Goal: Answer question/provide support: Share knowledge or assist other users

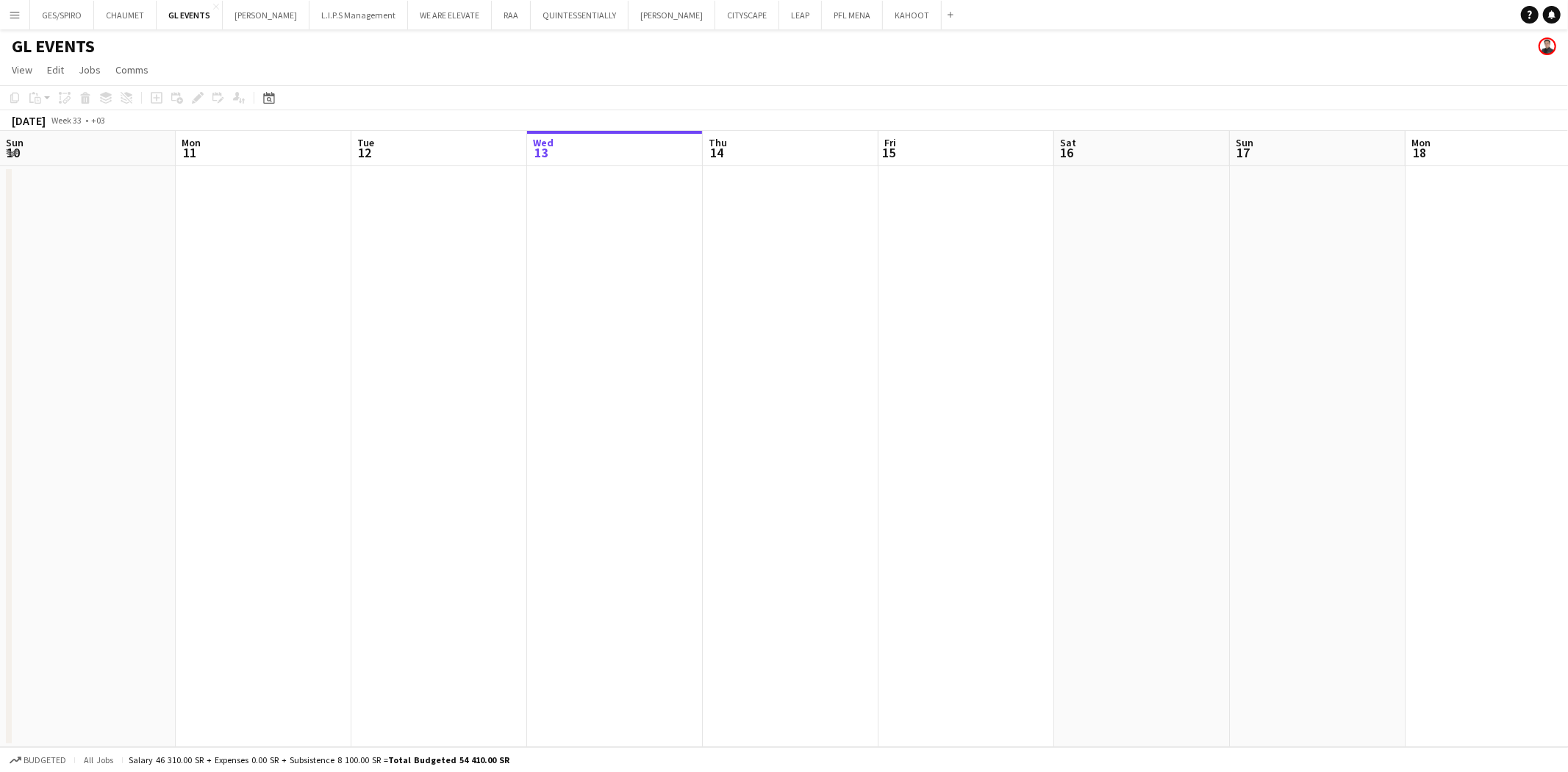
scroll to position [0, 351]
click at [20, 14] on button "Menu" at bounding box center [14, 14] width 29 height 29
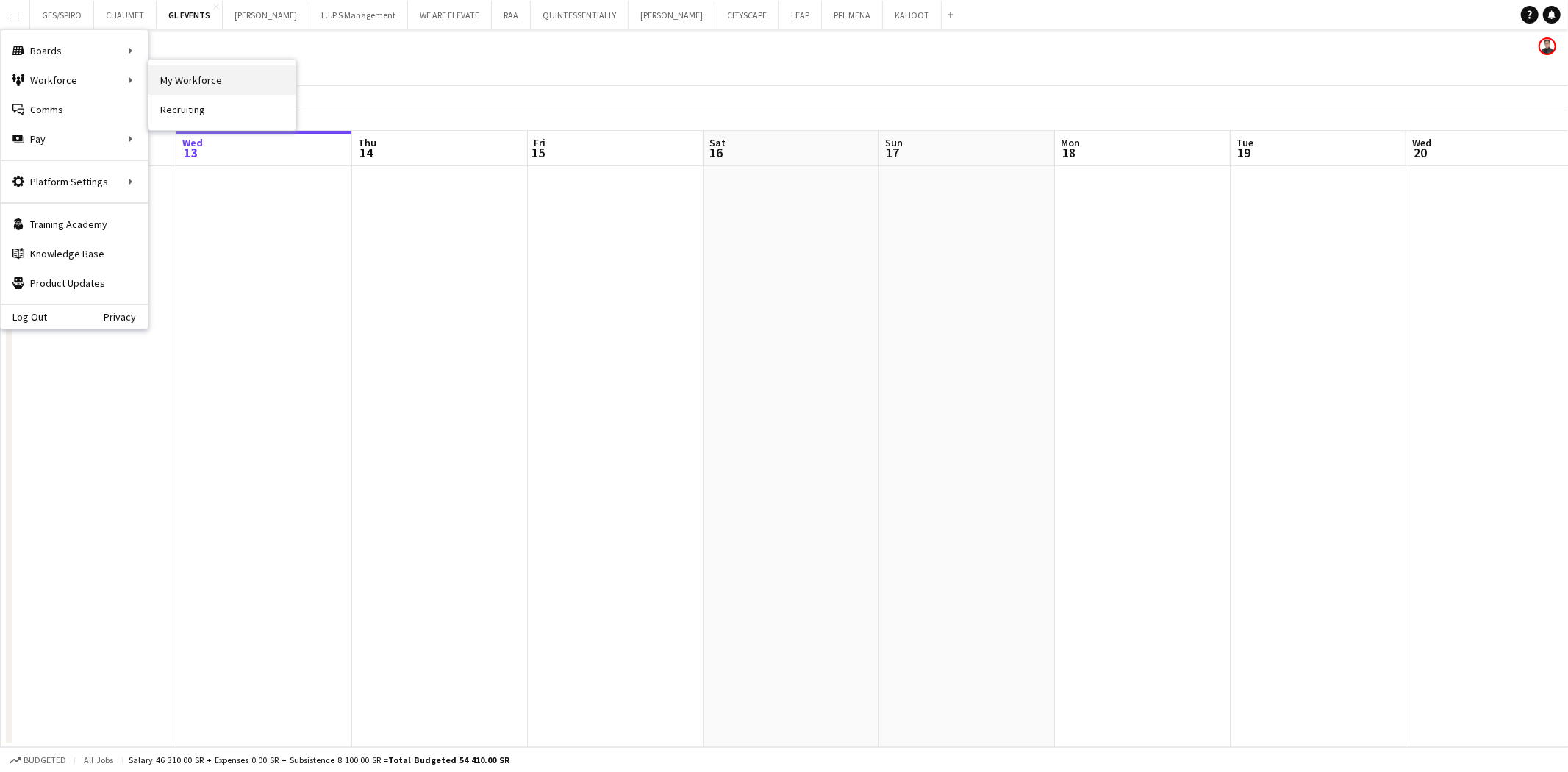
click at [180, 75] on link "My Workforce" at bounding box center [222, 80] width 147 height 29
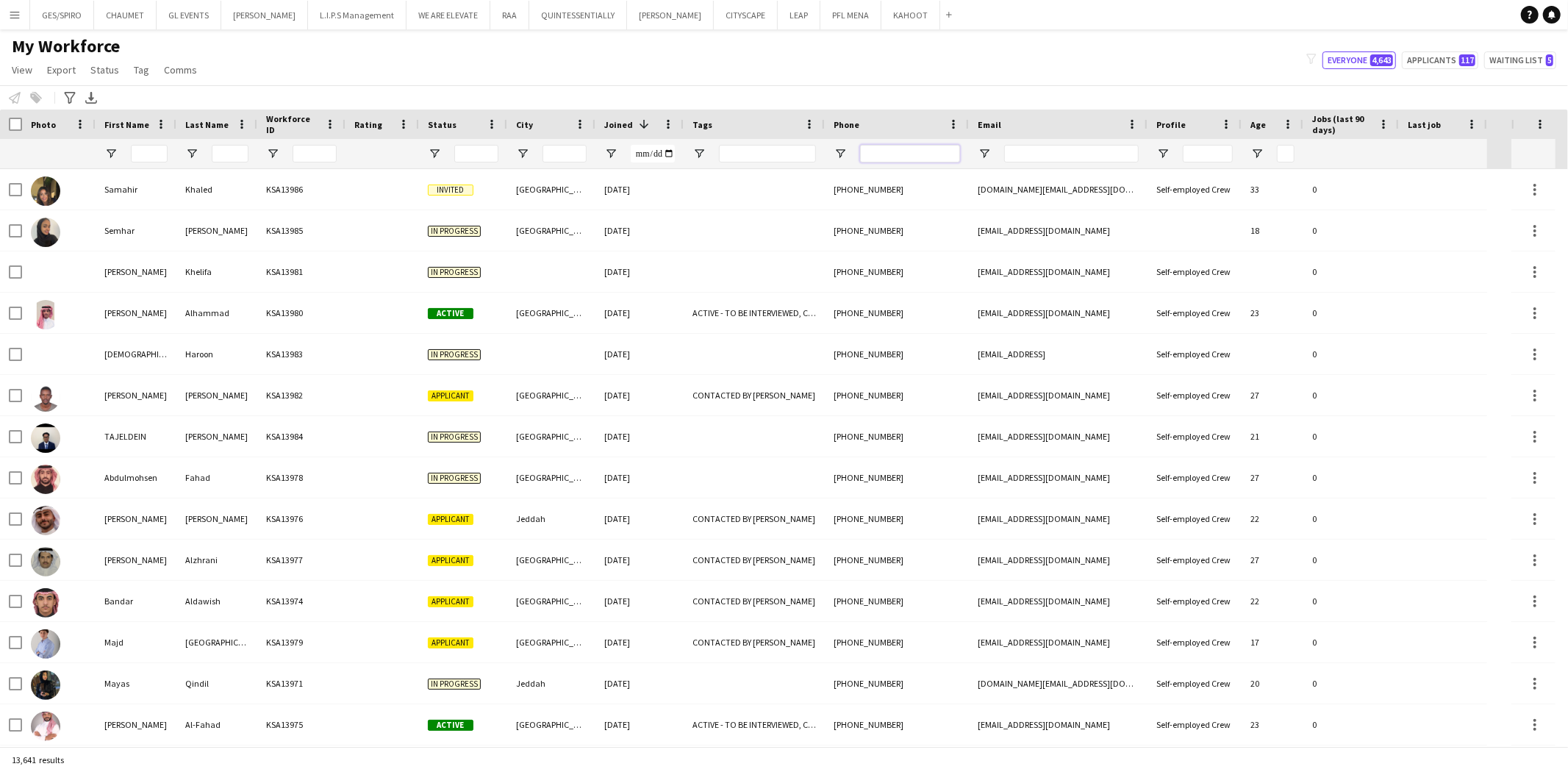
click at [884, 151] on input "Phone Filter Input" at bounding box center [911, 153] width 100 height 17
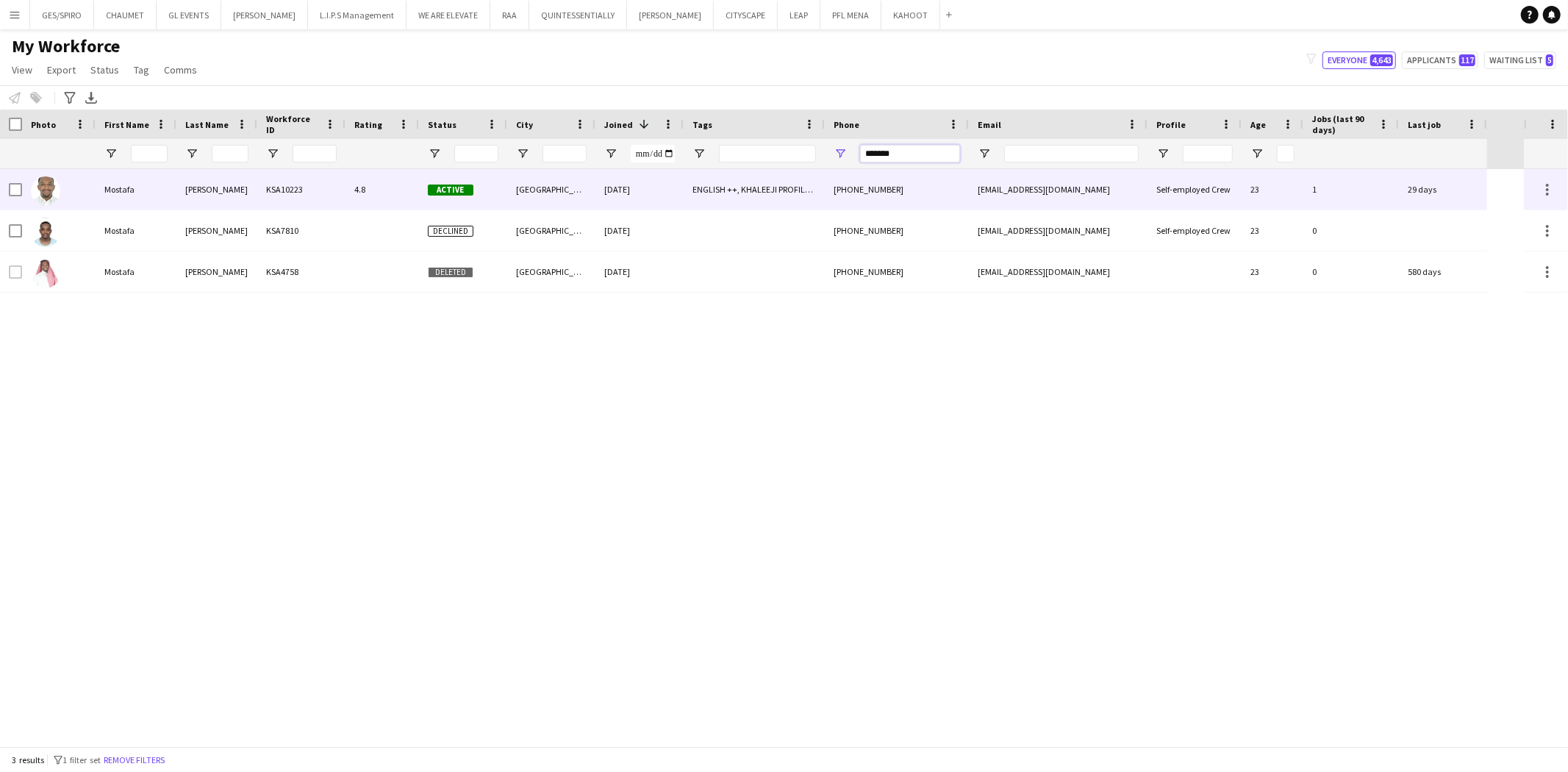
type input "*******"
click at [585, 201] on div "[GEOGRAPHIC_DATA]" at bounding box center [551, 189] width 88 height 41
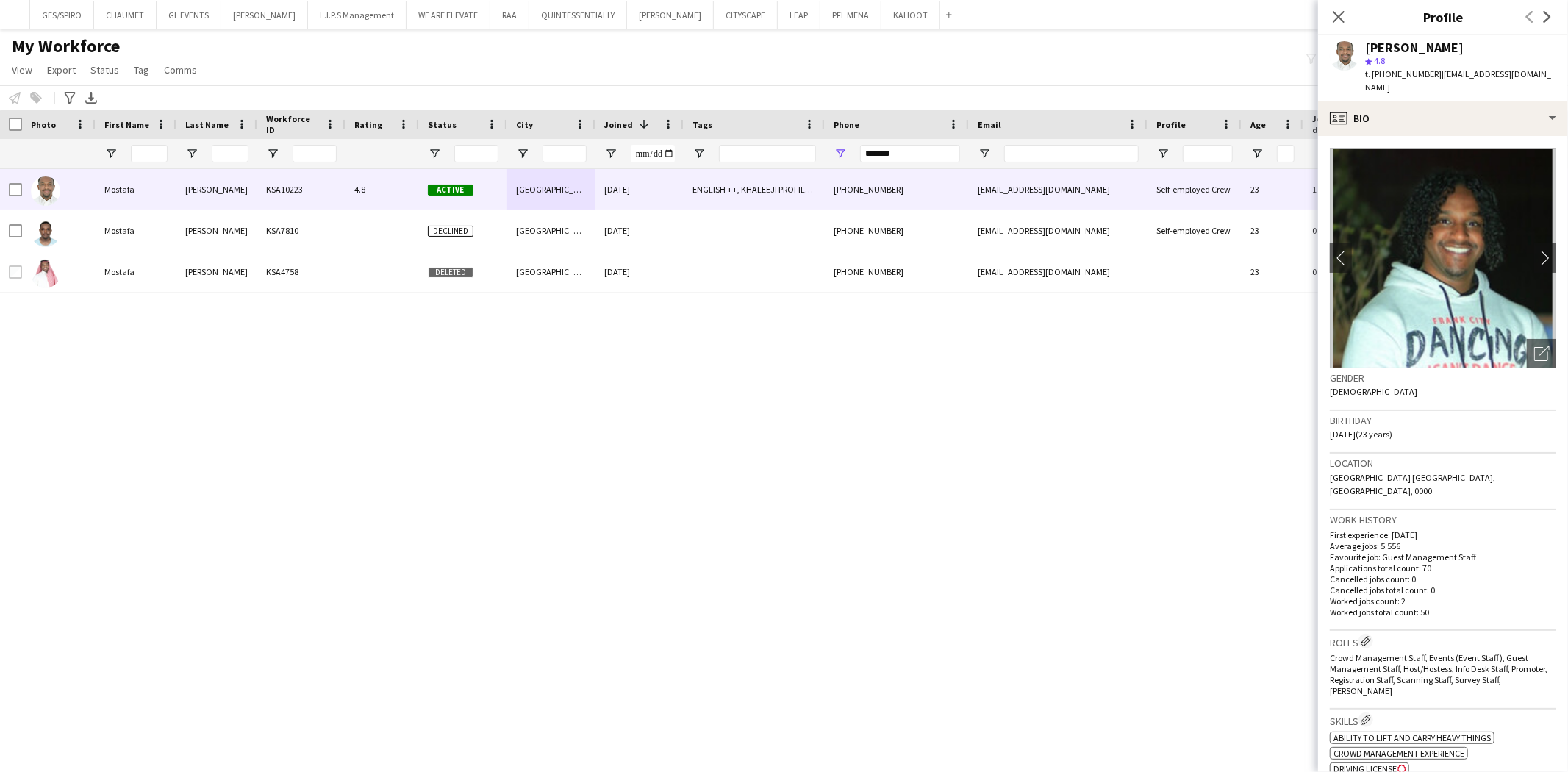
drag, startPoint x: 1368, startPoint y: 46, endPoint x: 1553, endPoint y: 52, distance: 185.1
click at [1553, 52] on app-profile-header "Mostafa Mohammed star 4.8 t. +966532289700 | mustfaosman9@gmail.com" at bounding box center [1443, 69] width 250 height 66
copy div "Mostafa Mohammed"
drag, startPoint x: 1377, startPoint y: 77, endPoint x: 1429, endPoint y: 73, distance: 52.2
click at [1429, 73] on span "t. +966532289700" at bounding box center [1403, 73] width 76 height 11
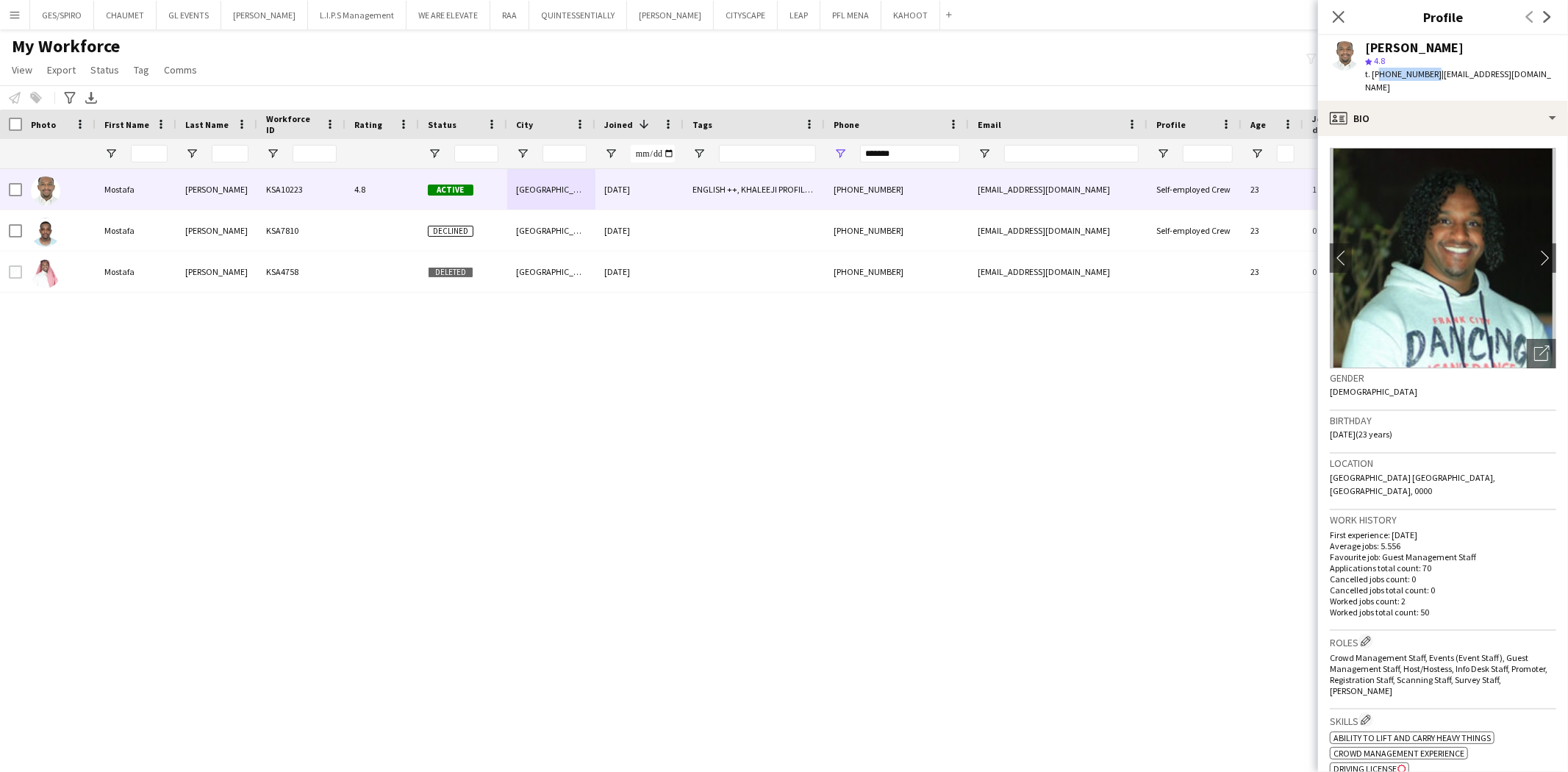
copy span "966532289700"
drag, startPoint x: 1436, startPoint y: 75, endPoint x: 1541, endPoint y: 71, distance: 105.1
click at [1541, 71] on div "Mostafa Mohammed star 4.8 t. +966532289700 | mustfaosman9@gmail.com" at bounding box center [1443, 69] width 250 height 66
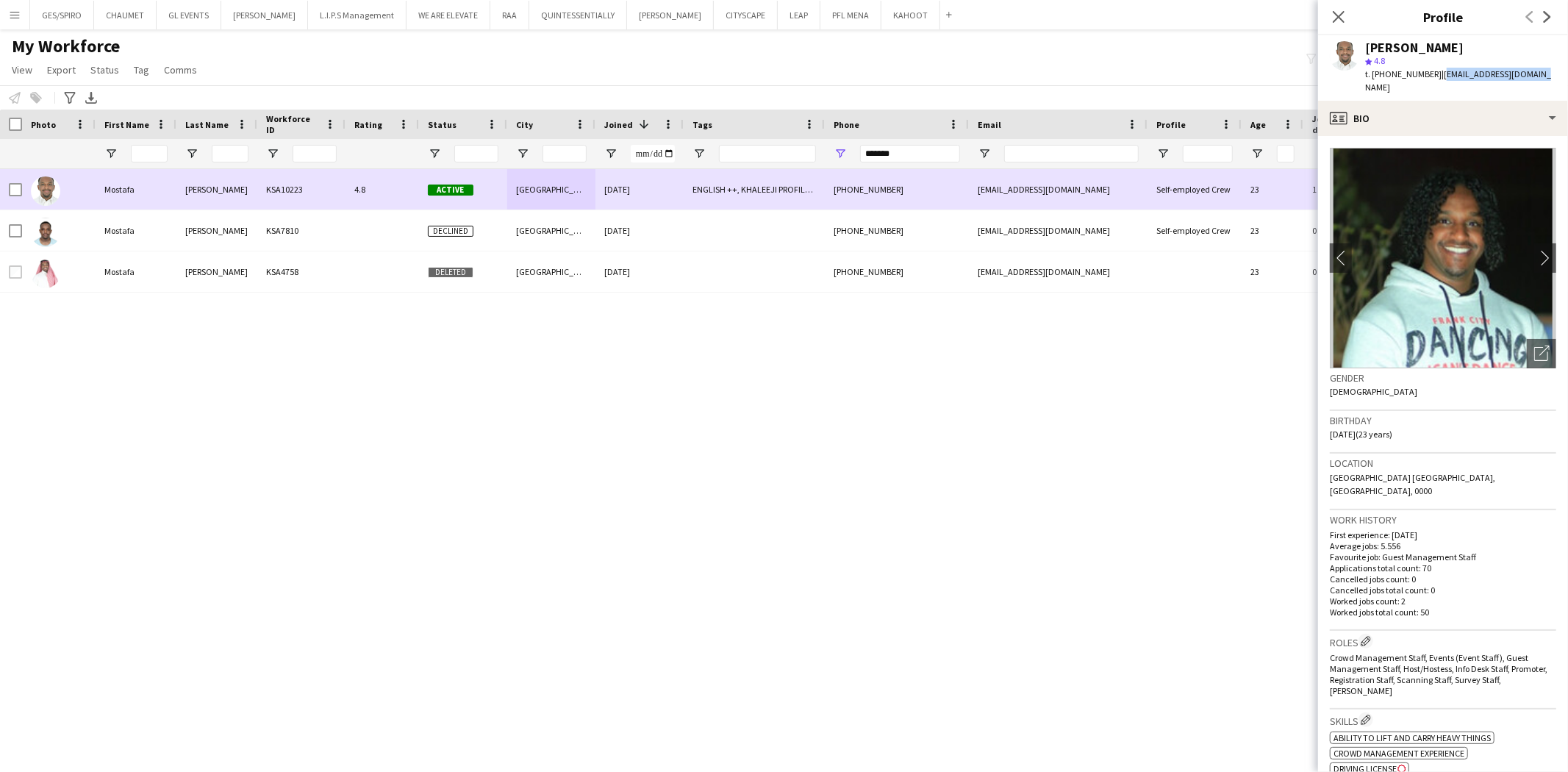
copy span "mustfaosman9@gmail.com"
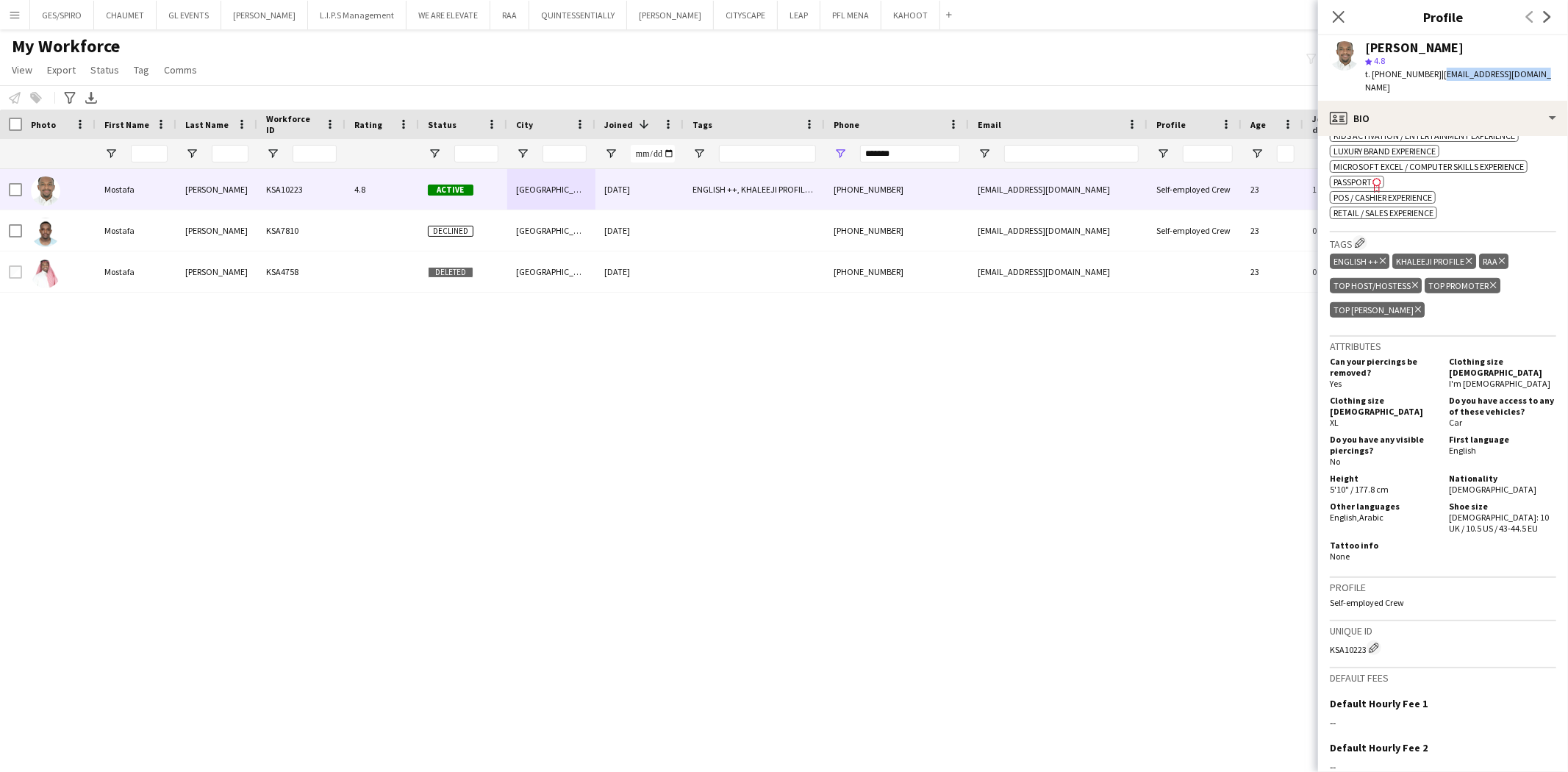
scroll to position [735, 0]
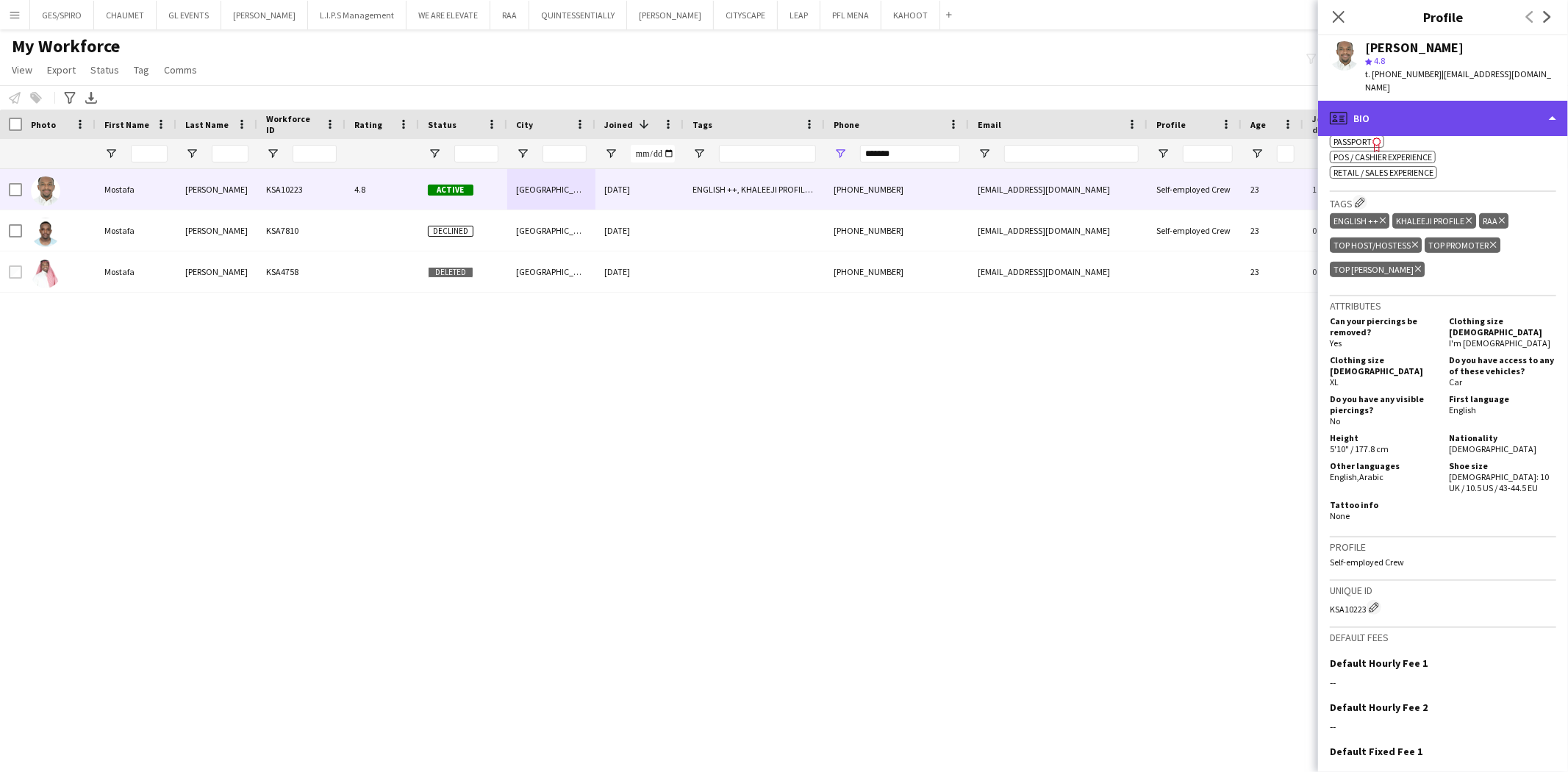
click at [1473, 100] on div "profile Bio" at bounding box center [1443, 118] width 250 height 36
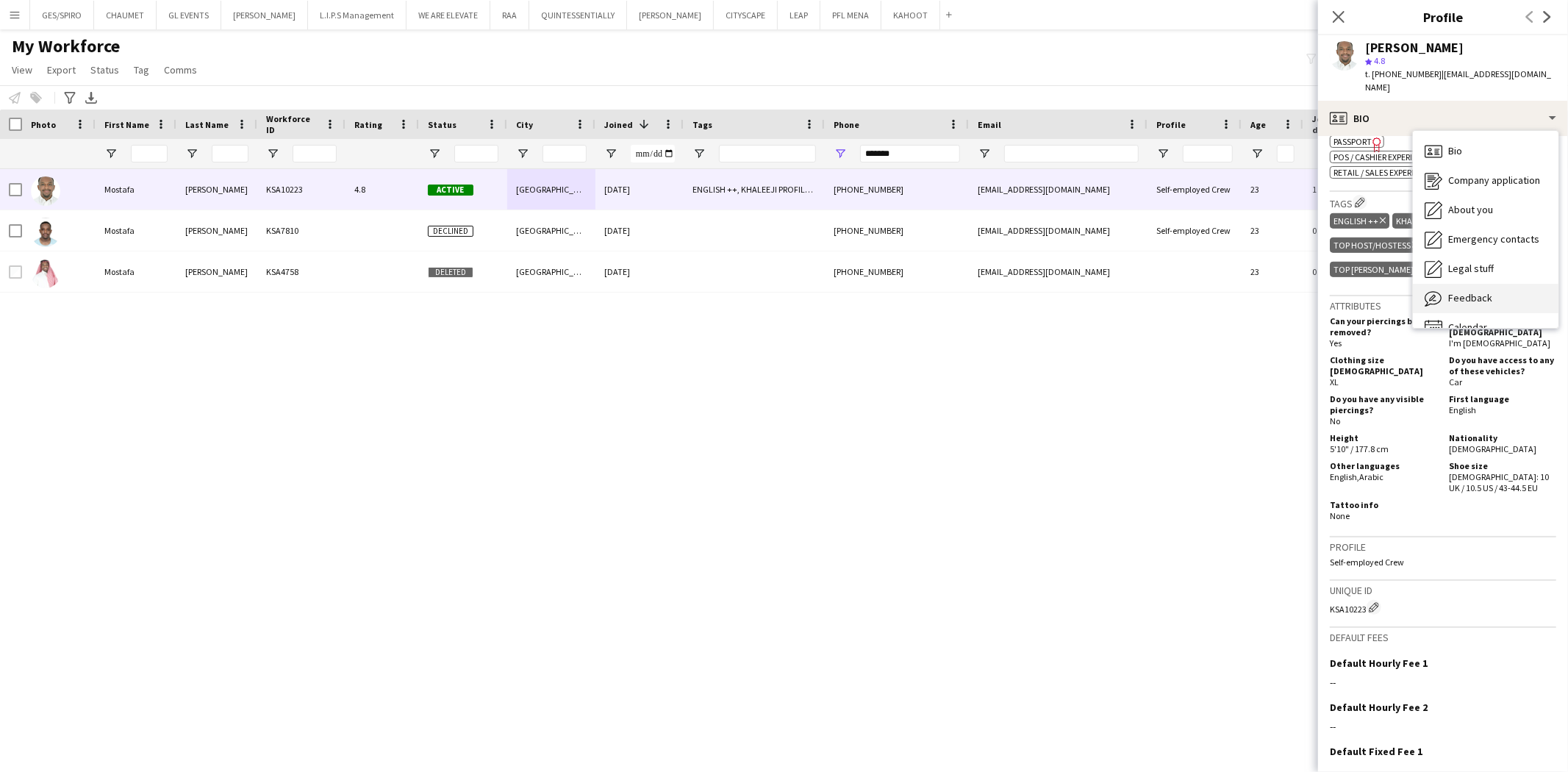
click at [1501, 285] on div "Feedback Feedback" at bounding box center [1486, 298] width 146 height 29
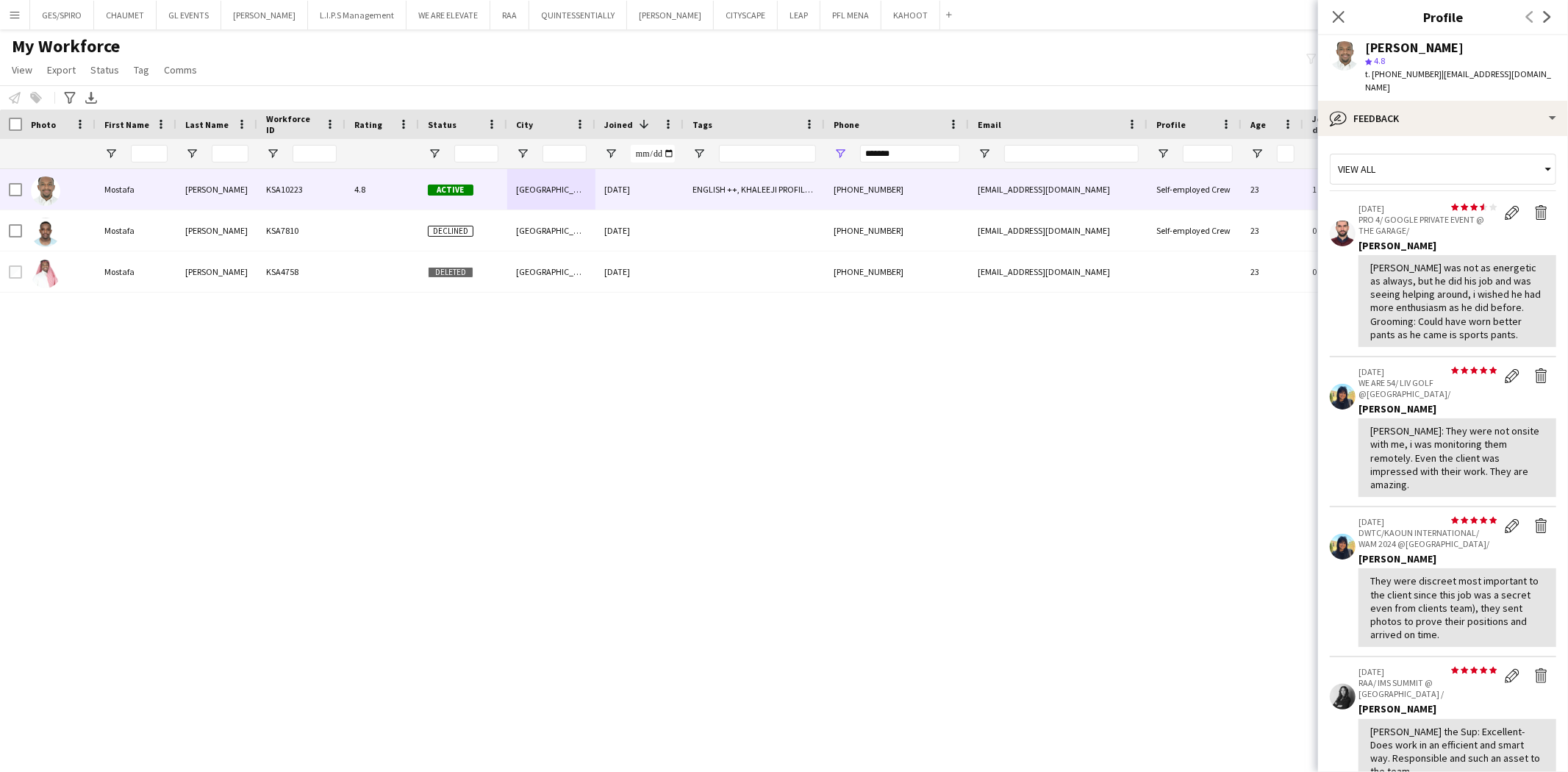
scroll to position [440, 0]
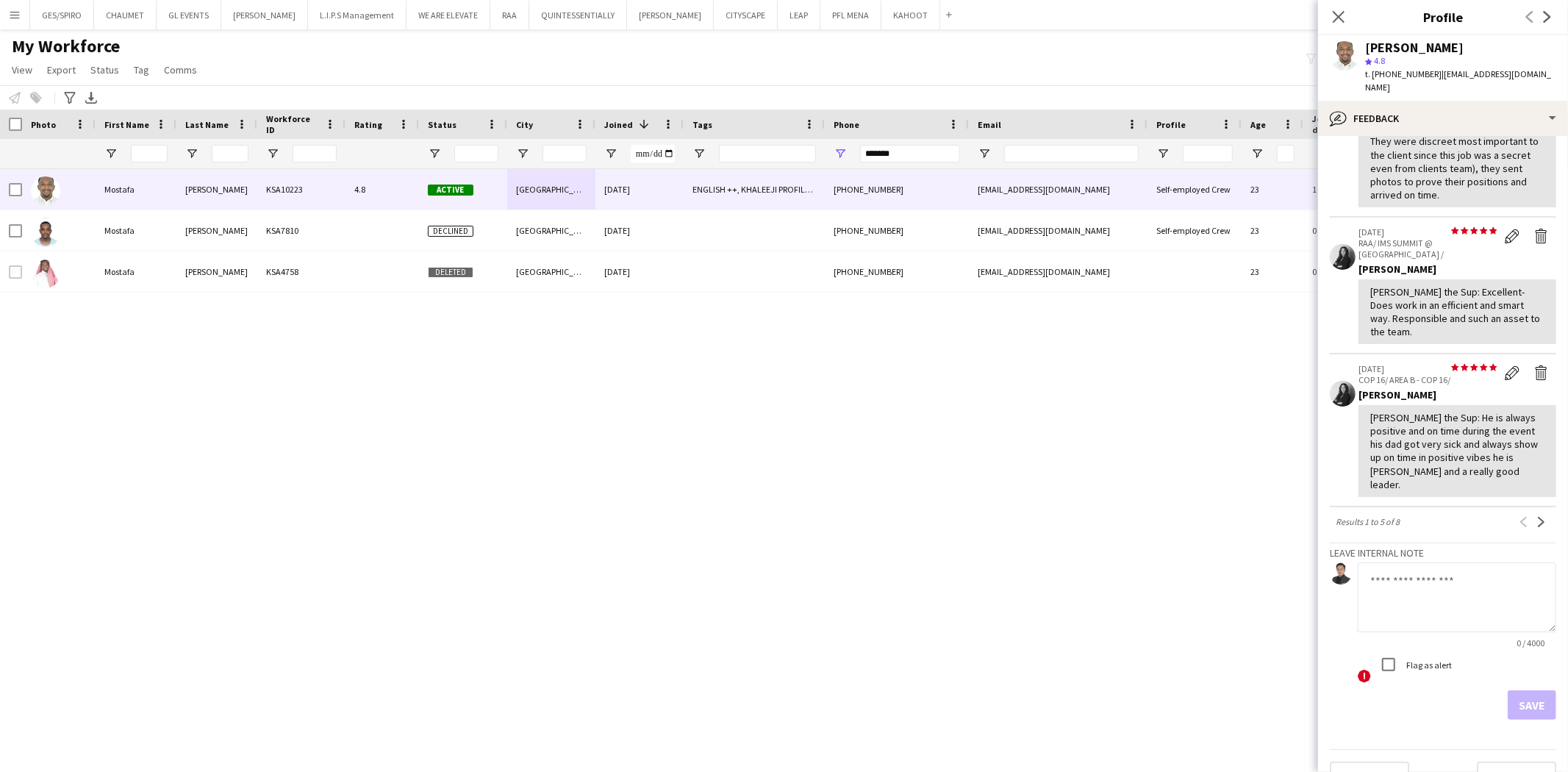
click at [1444, 563] on textarea at bounding box center [1458, 597] width 199 height 69
click at [1376, 563] on textarea "**********" at bounding box center [1458, 597] width 199 height 69
type textarea "**********"
click at [1517, 691] on button "Save" at bounding box center [1532, 705] width 48 height 29
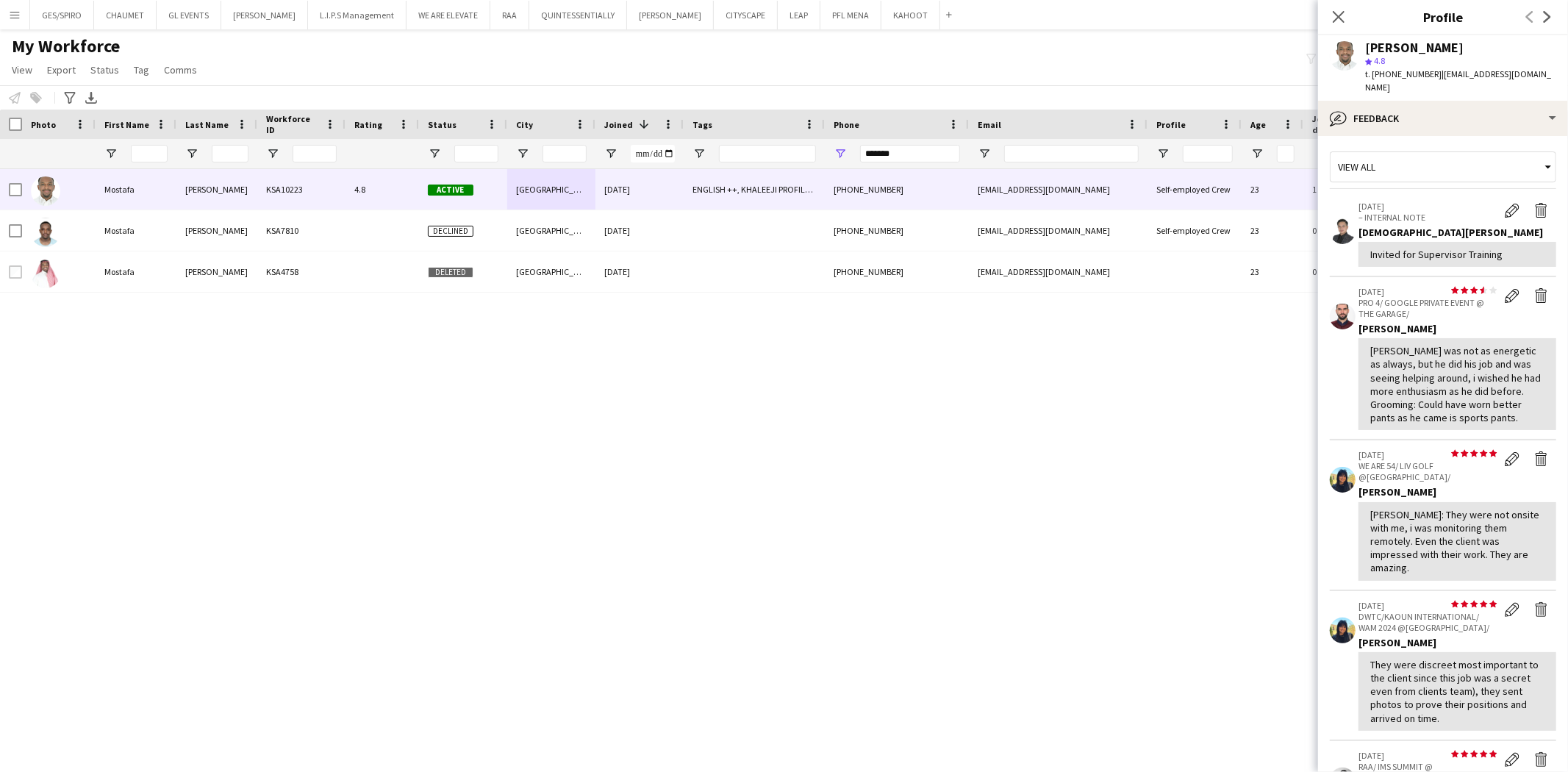
scroll to position [0, 0]
click at [1336, 17] on icon "Close pop-in" at bounding box center [1338, 16] width 14 height 14
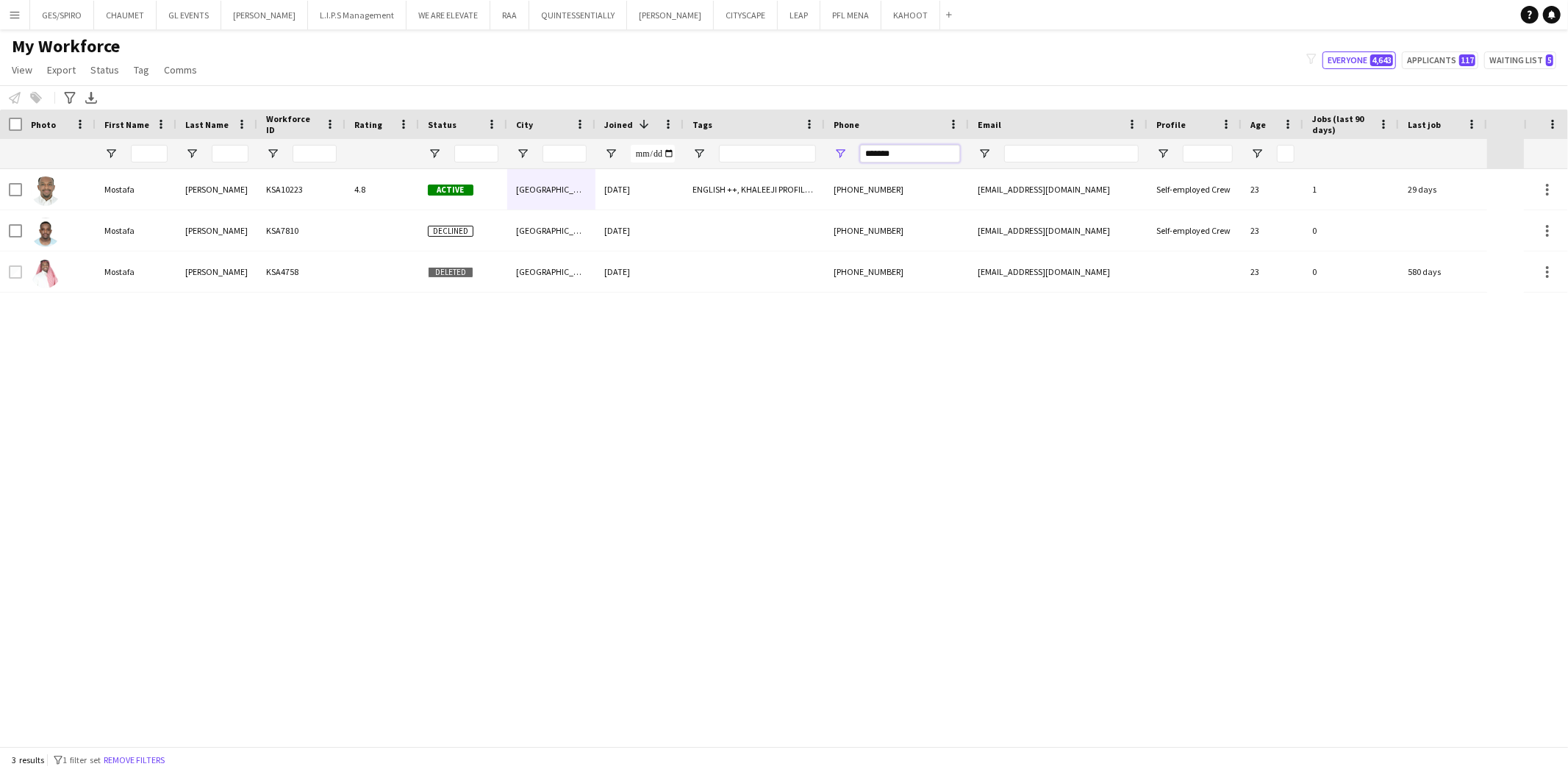
drag, startPoint x: 914, startPoint y: 153, endPoint x: 559, endPoint y: 177, distance: 355.8
click at [612, 172] on div "Workforce Details Photo First Name" at bounding box center [784, 428] width 1568 height 637
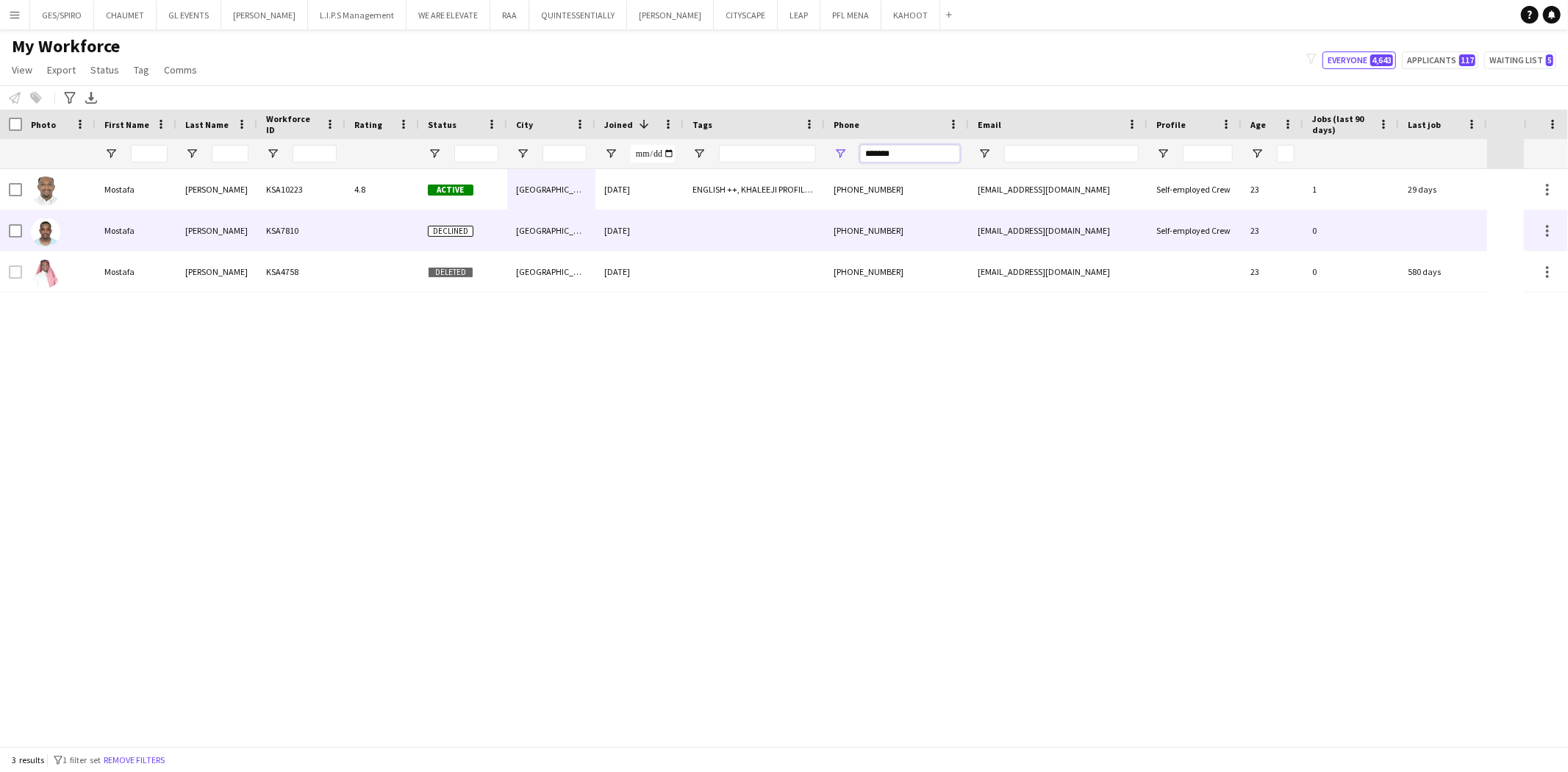
paste input "*****"
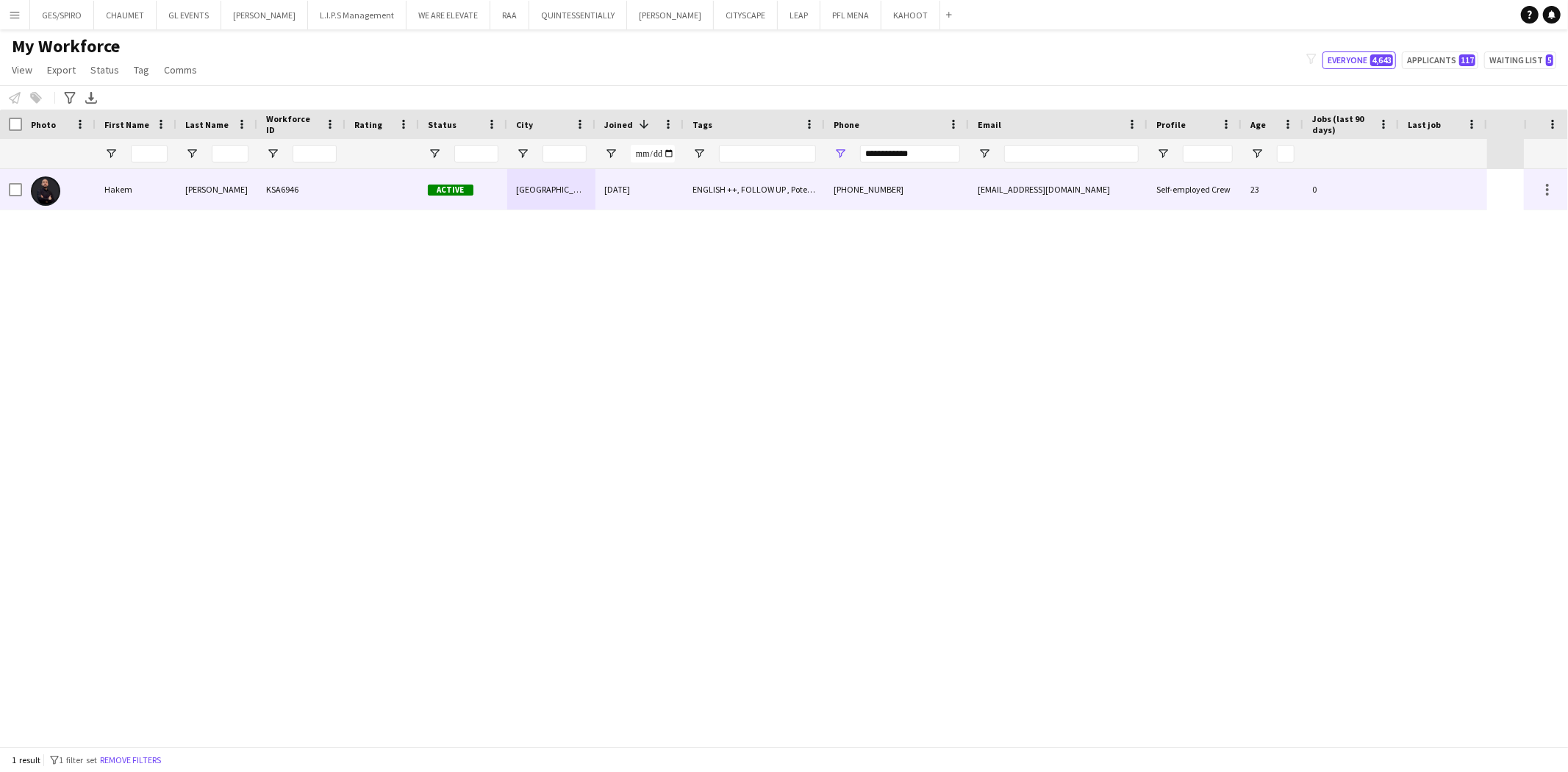
click at [668, 194] on div "18-12-2023" at bounding box center [639, 189] width 88 height 41
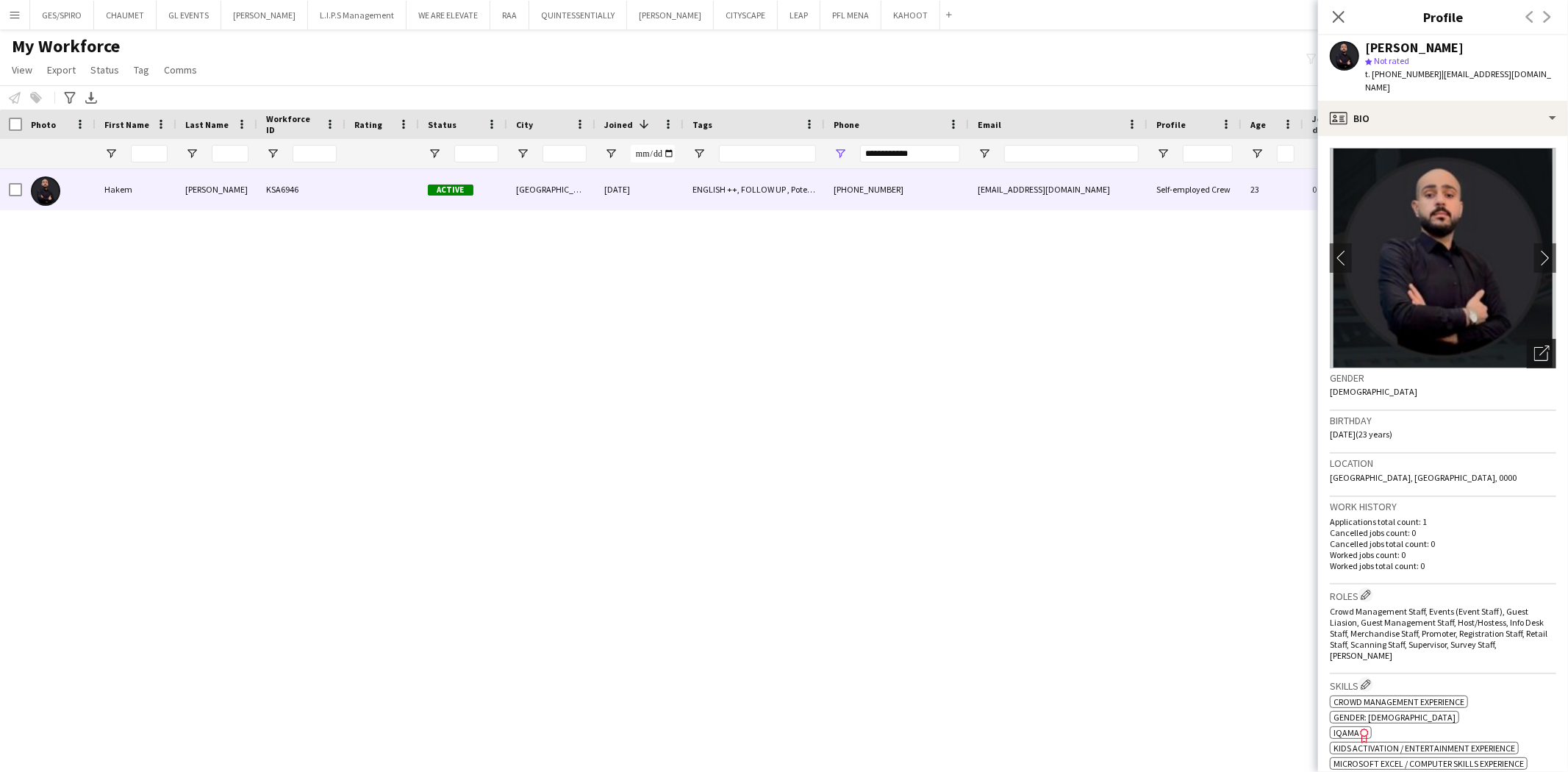
click at [1534, 345] on icon "Open photos pop-in" at bounding box center [1542, 353] width 15 height 15
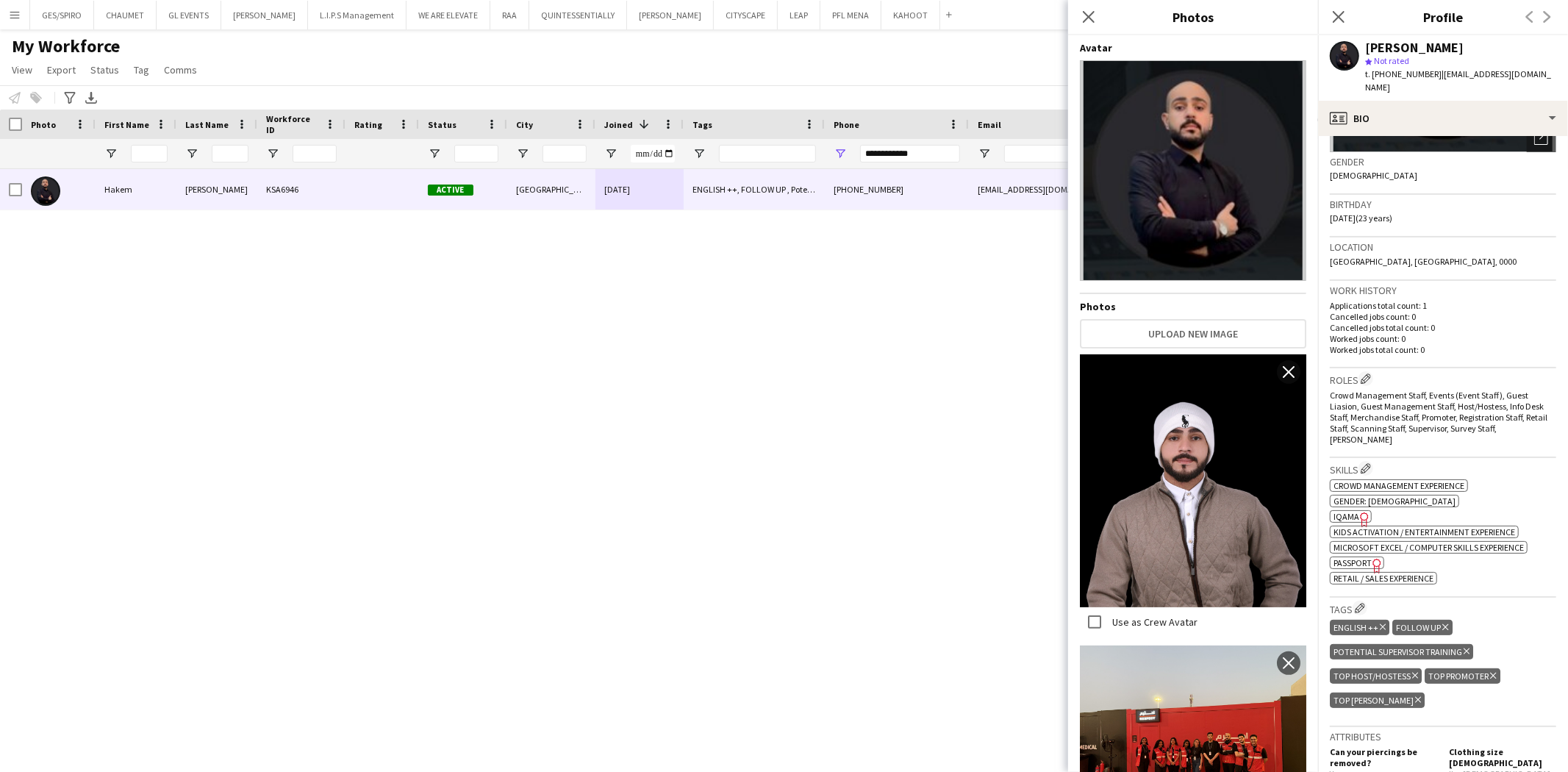
scroll to position [245, 0]
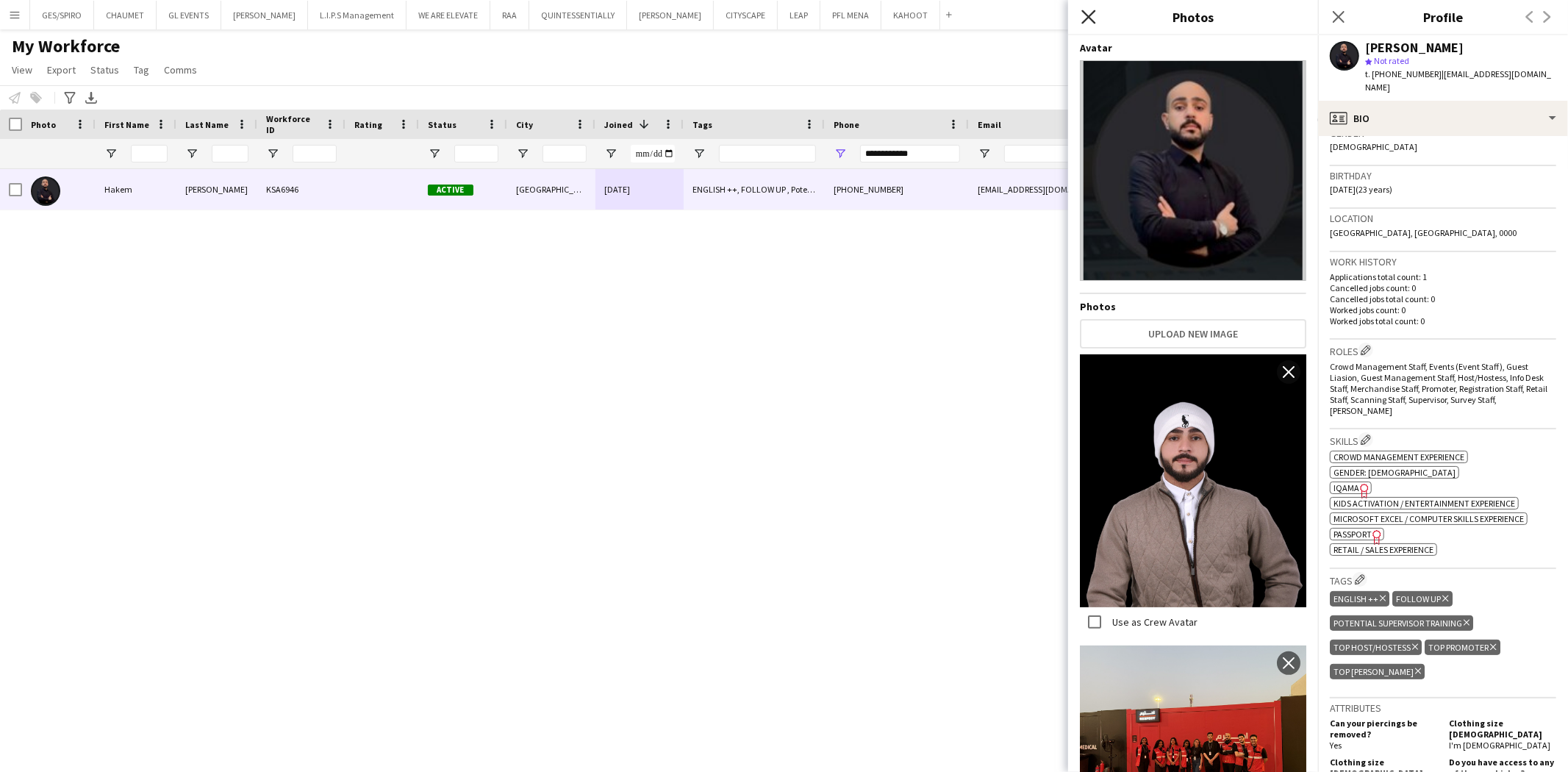
click at [1086, 14] on icon at bounding box center [1088, 16] width 14 height 14
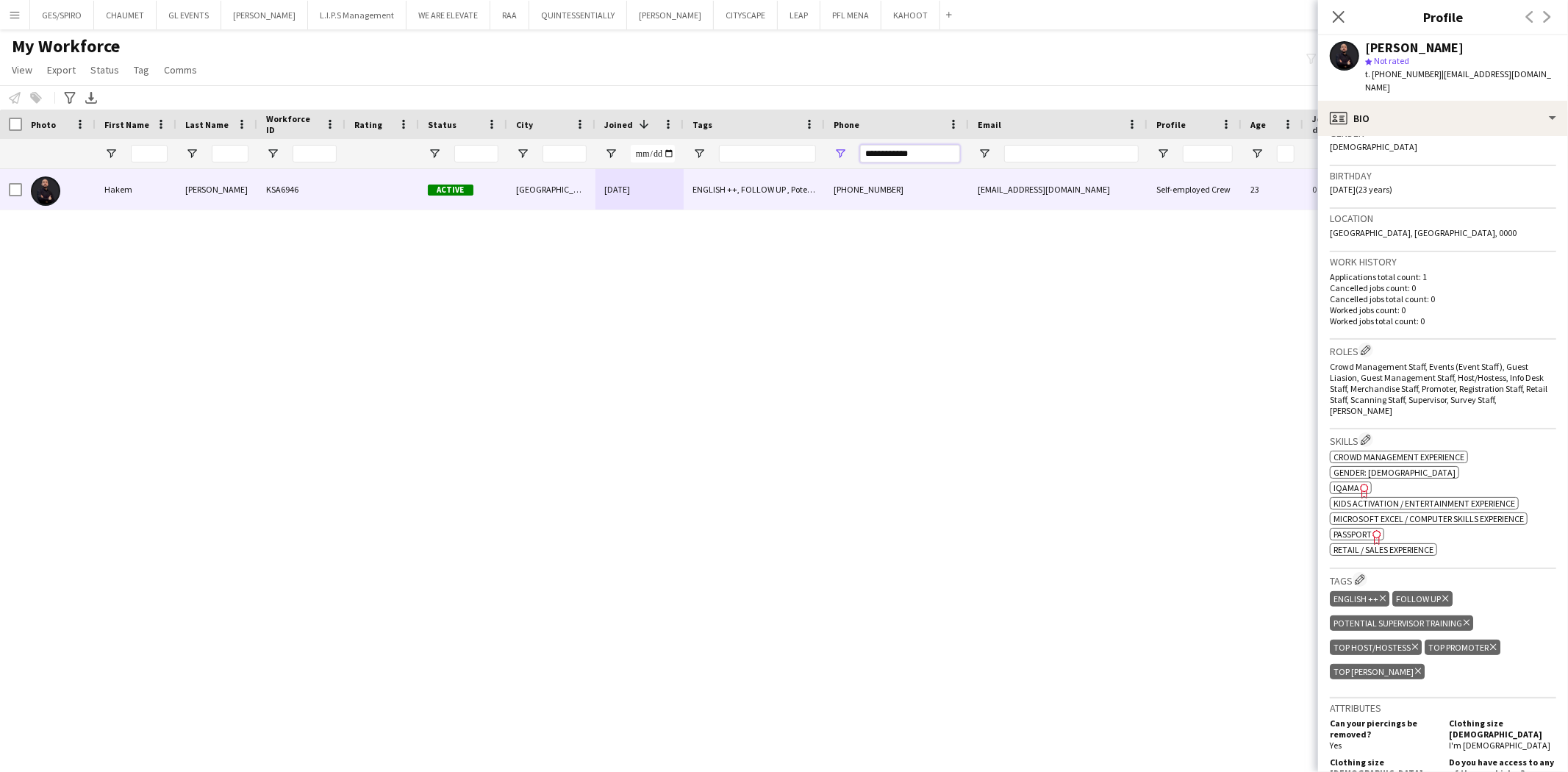
drag, startPoint x: 932, startPoint y: 156, endPoint x: 678, endPoint y: 151, distance: 254.0
click at [679, 151] on div at bounding box center [744, 153] width 1488 height 29
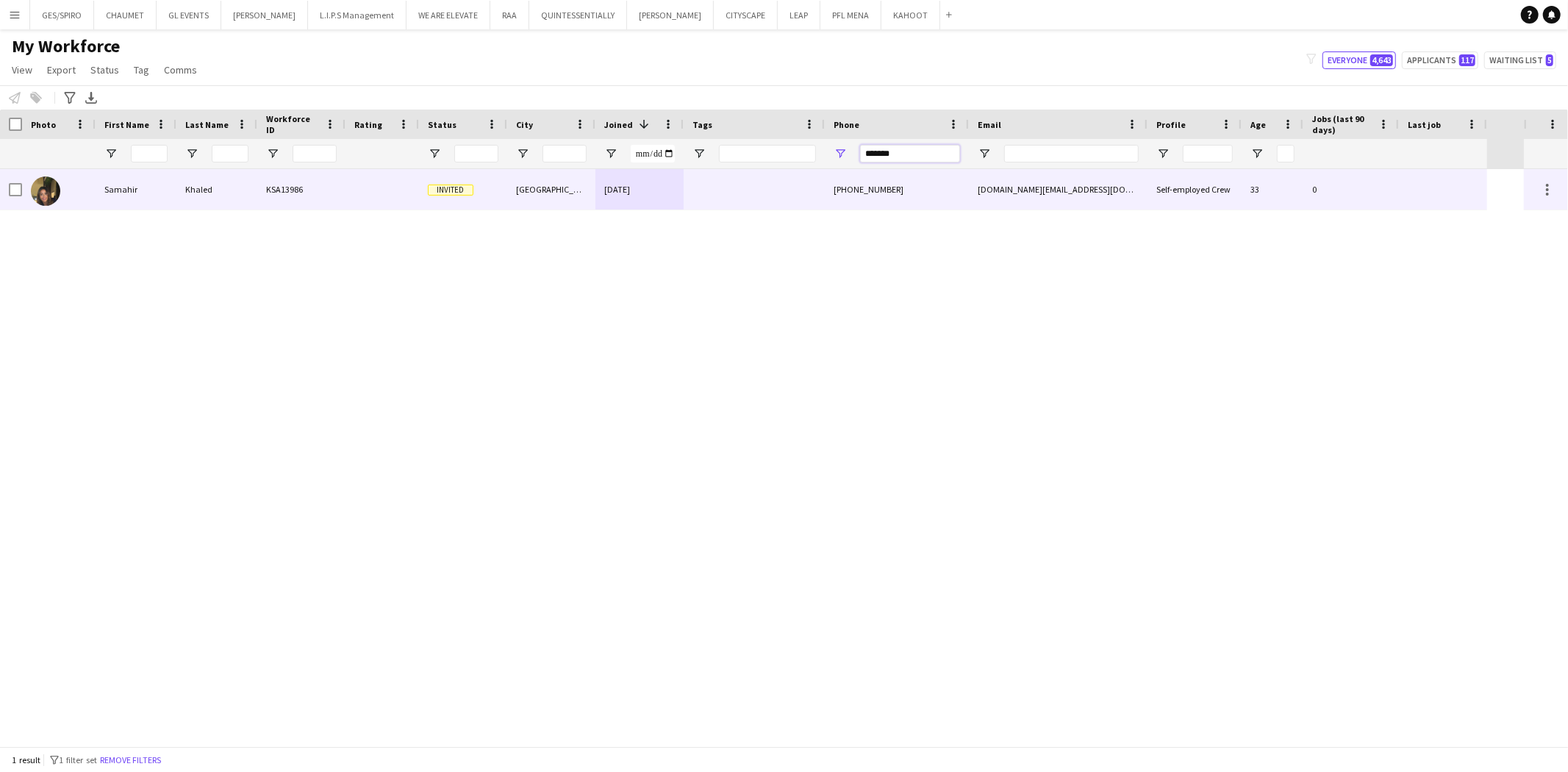
type input "*******"
click at [539, 188] on div "[GEOGRAPHIC_DATA]" at bounding box center [551, 189] width 88 height 41
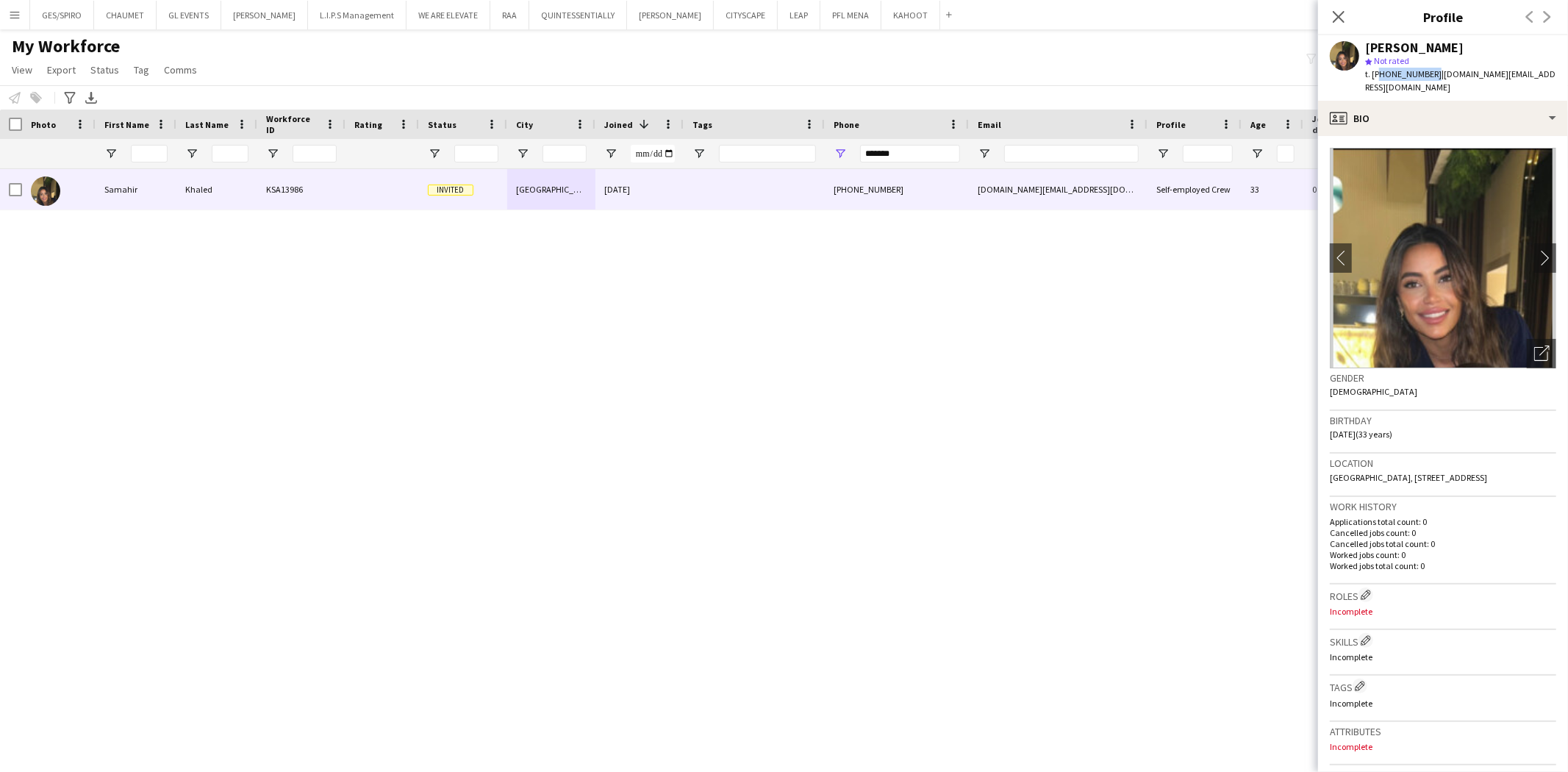
drag, startPoint x: 1376, startPoint y: 75, endPoint x: 1428, endPoint y: 72, distance: 52.1
click at [1428, 72] on span "t. +966560099535" at bounding box center [1403, 73] width 76 height 11
copy span "966560099535"
click at [1448, 68] on div "t. +966560099535 | samaher.kg@hotmail.com" at bounding box center [1461, 80] width 191 height 26
drag, startPoint x: 1436, startPoint y: 76, endPoint x: 1539, endPoint y: 75, distance: 103.0
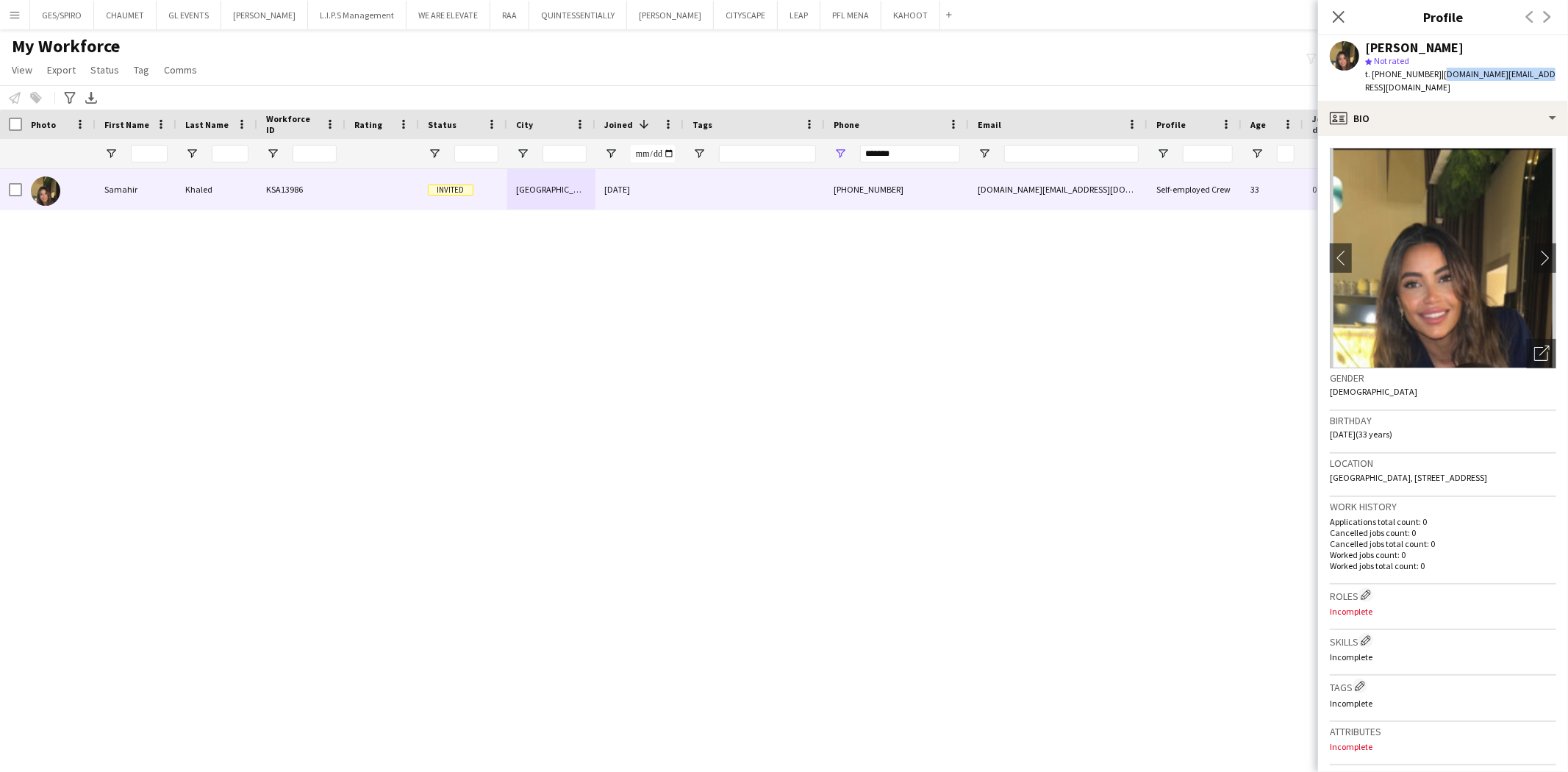
click at [1539, 75] on div "Samahir Khaled star Not rated t. +966560099535 | samaher.kg@hotmail.com" at bounding box center [1443, 69] width 250 height 66
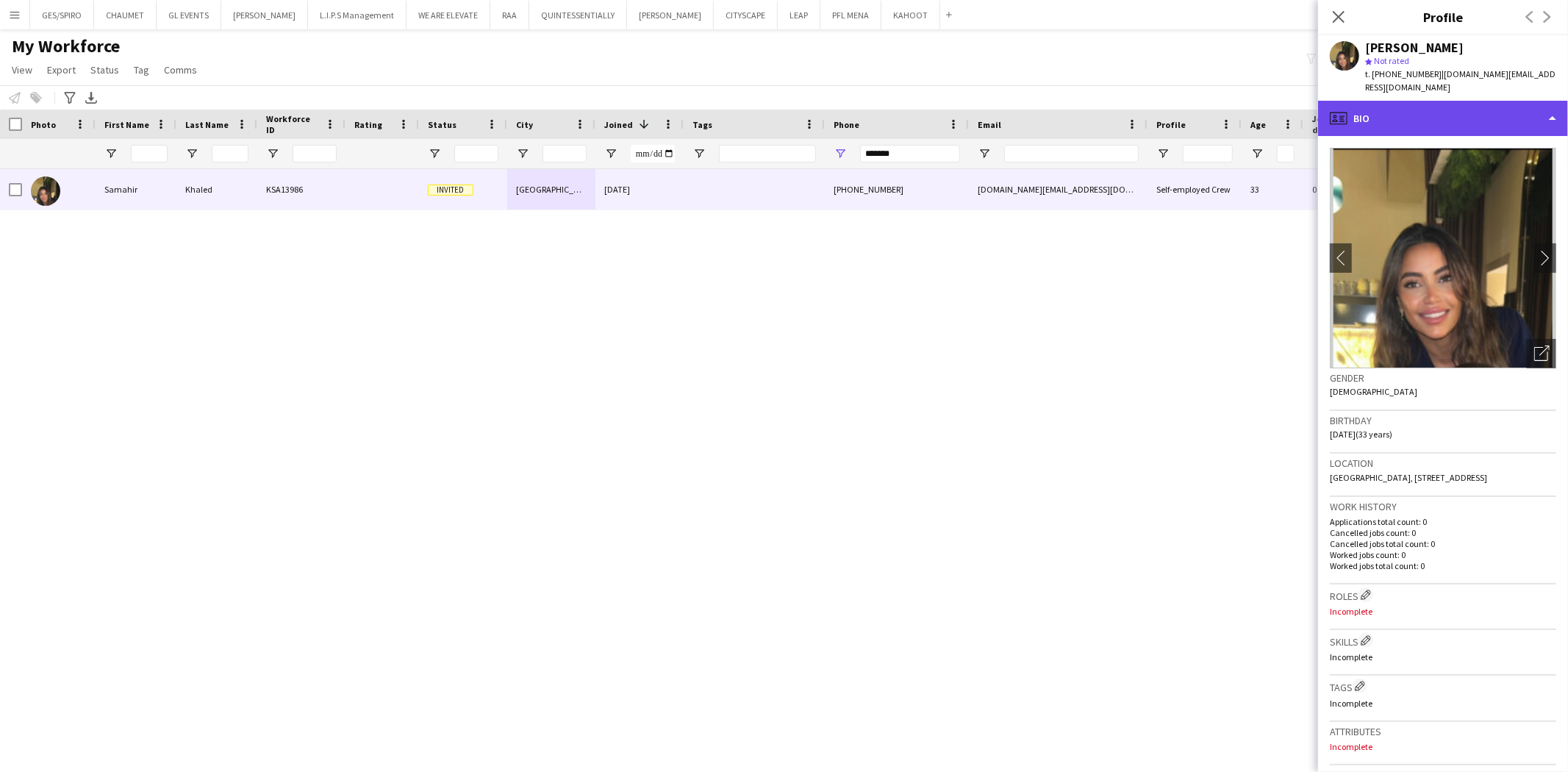
click at [1486, 105] on div "profile Bio" at bounding box center [1443, 118] width 250 height 36
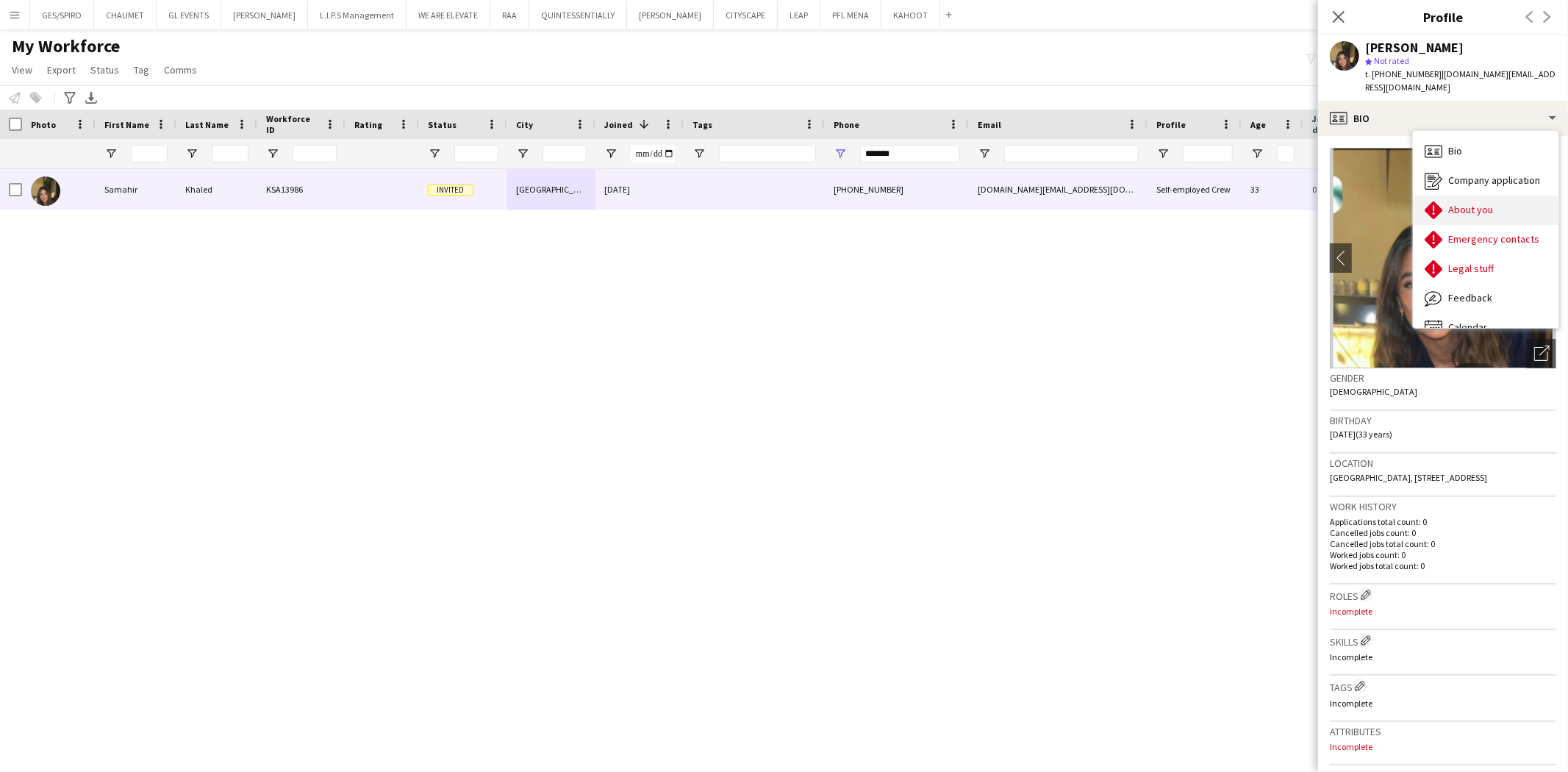
click at [1496, 196] on div "About you About you" at bounding box center [1486, 210] width 146 height 29
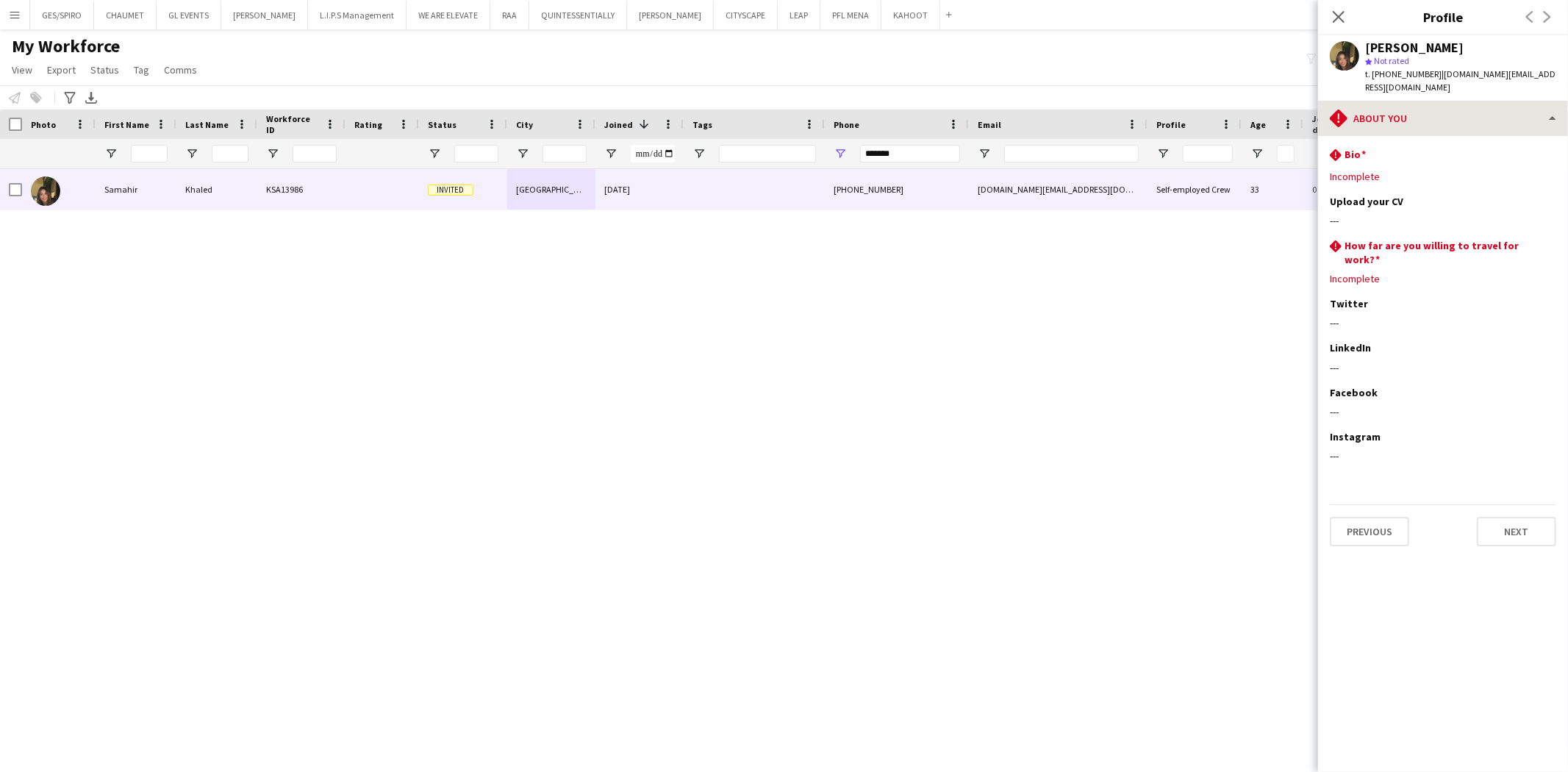
click at [1425, 84] on div "Samahir Khaled star Not rated t. +966560099535 | samaher.kg@hotmail.com" at bounding box center [1443, 69] width 250 height 66
click at [1433, 100] on div "rhombus-alert About you" at bounding box center [1443, 118] width 250 height 36
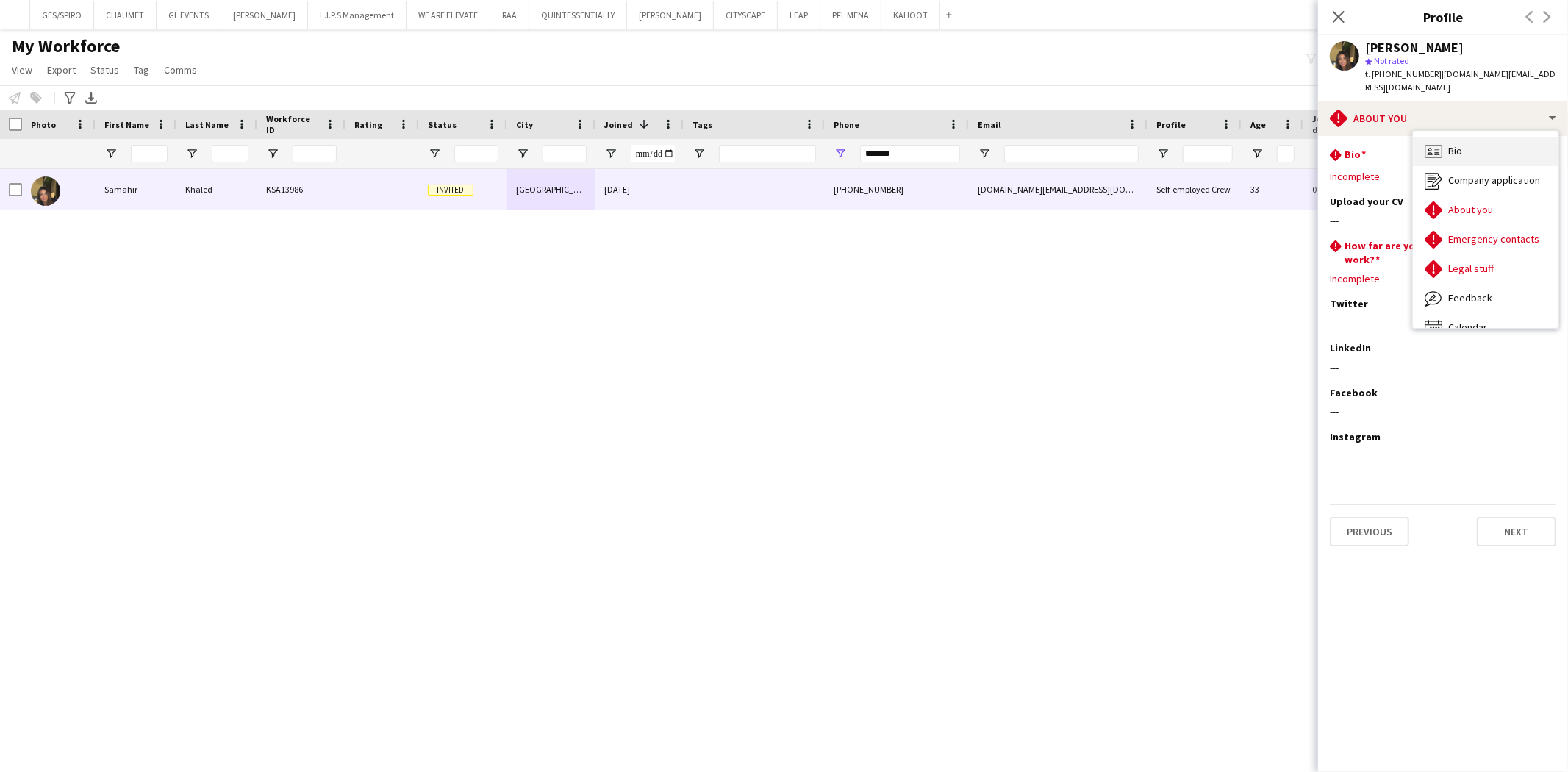
click at [1474, 140] on div "Bio Bio" at bounding box center [1486, 152] width 146 height 29
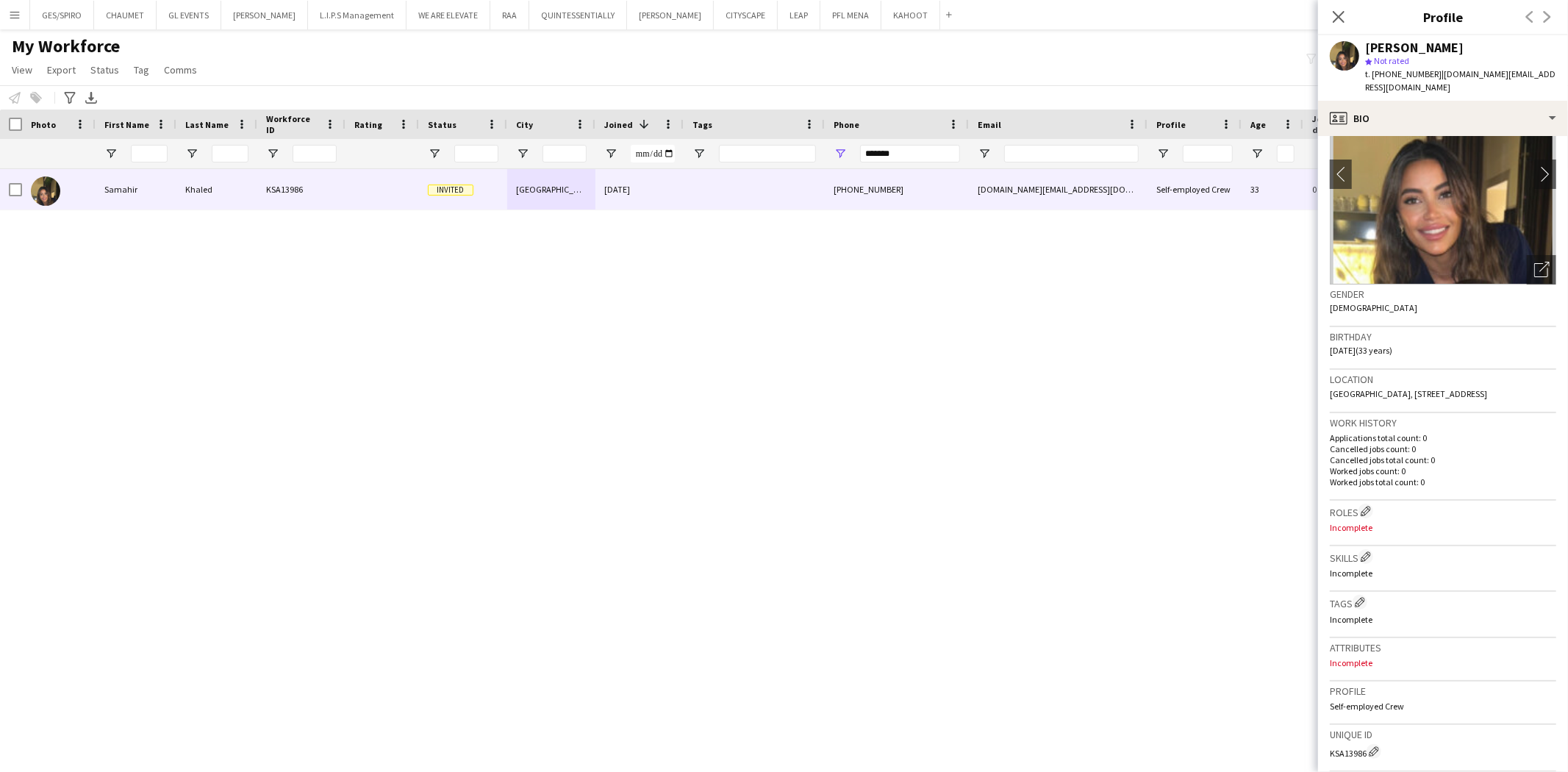
scroll to position [324, 0]
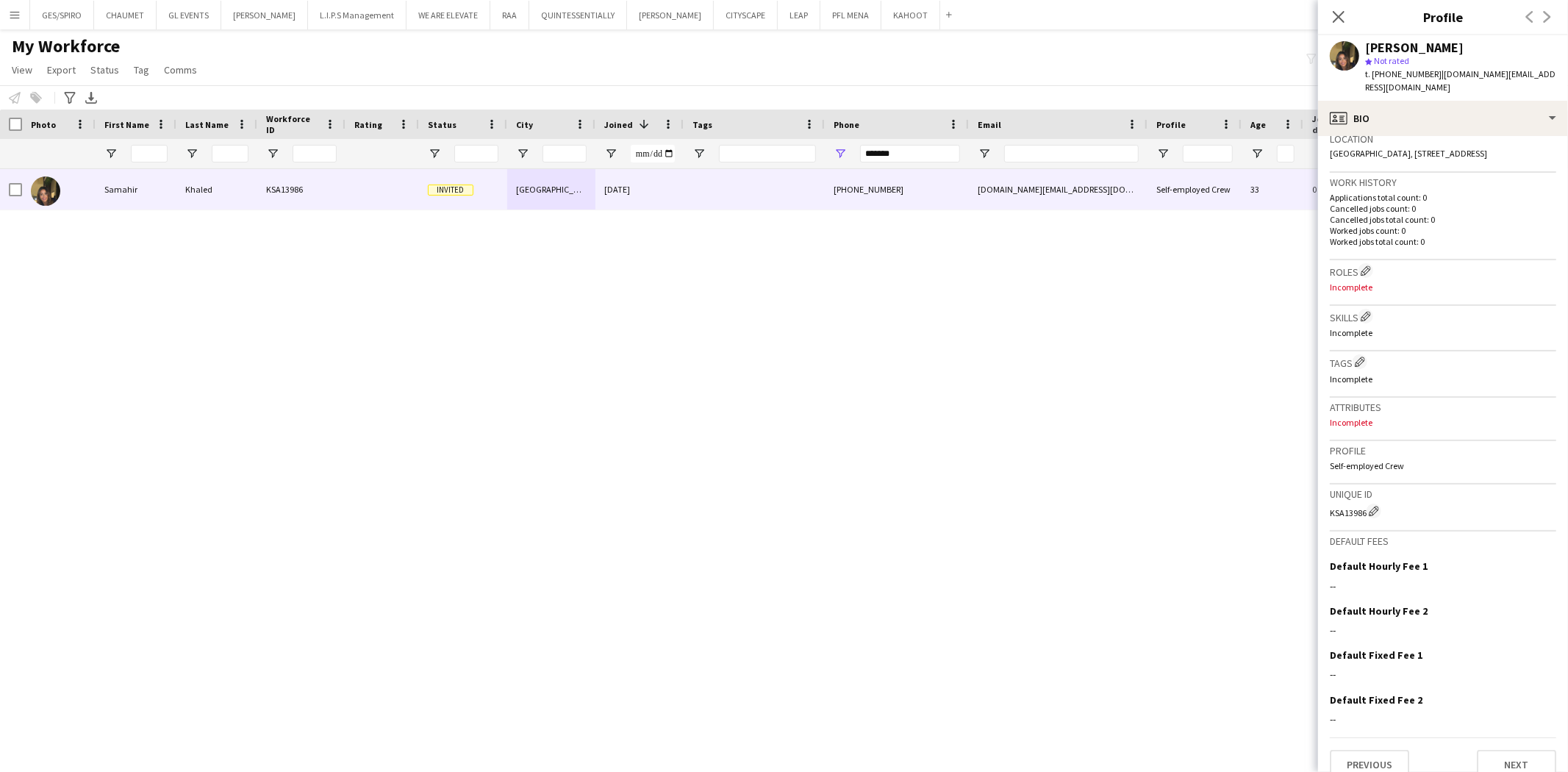
click at [694, 348] on div "Samahir Khaled KSA13986 Invited Riyadh 12-08-2025 +966560099535 samaher.kg@hotm…" at bounding box center [762, 457] width 1525 height 577
click at [603, 442] on div "Samahir Khaled KSA13986 Invited Riyadh 12-08-2025 +966560099535 samaher.kg@hotm…" at bounding box center [762, 457] width 1525 height 577
click at [1451, 112] on div "profile Bio" at bounding box center [1443, 118] width 250 height 36
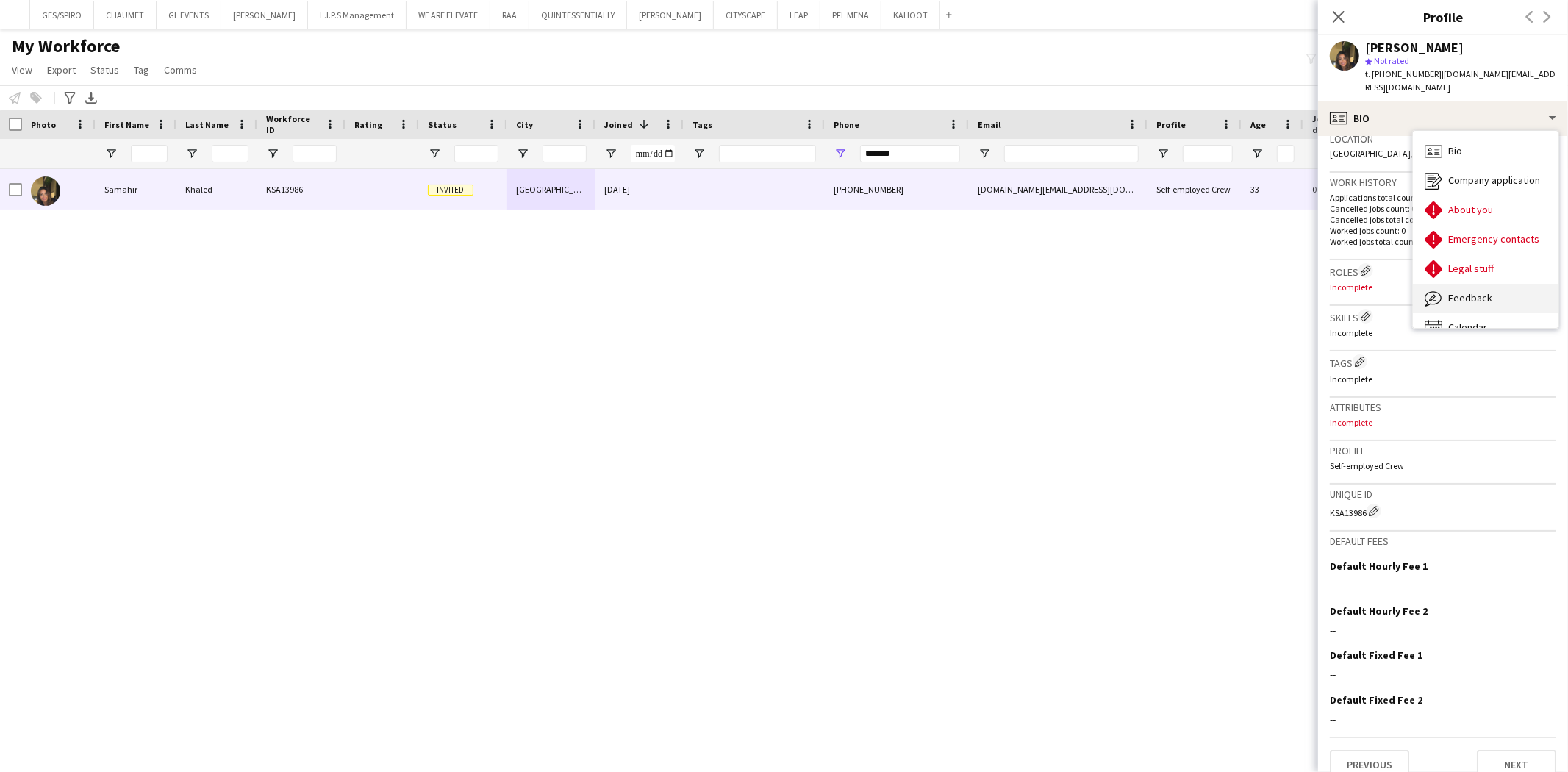
click at [1498, 285] on div "Feedback Feedback" at bounding box center [1486, 298] width 146 height 29
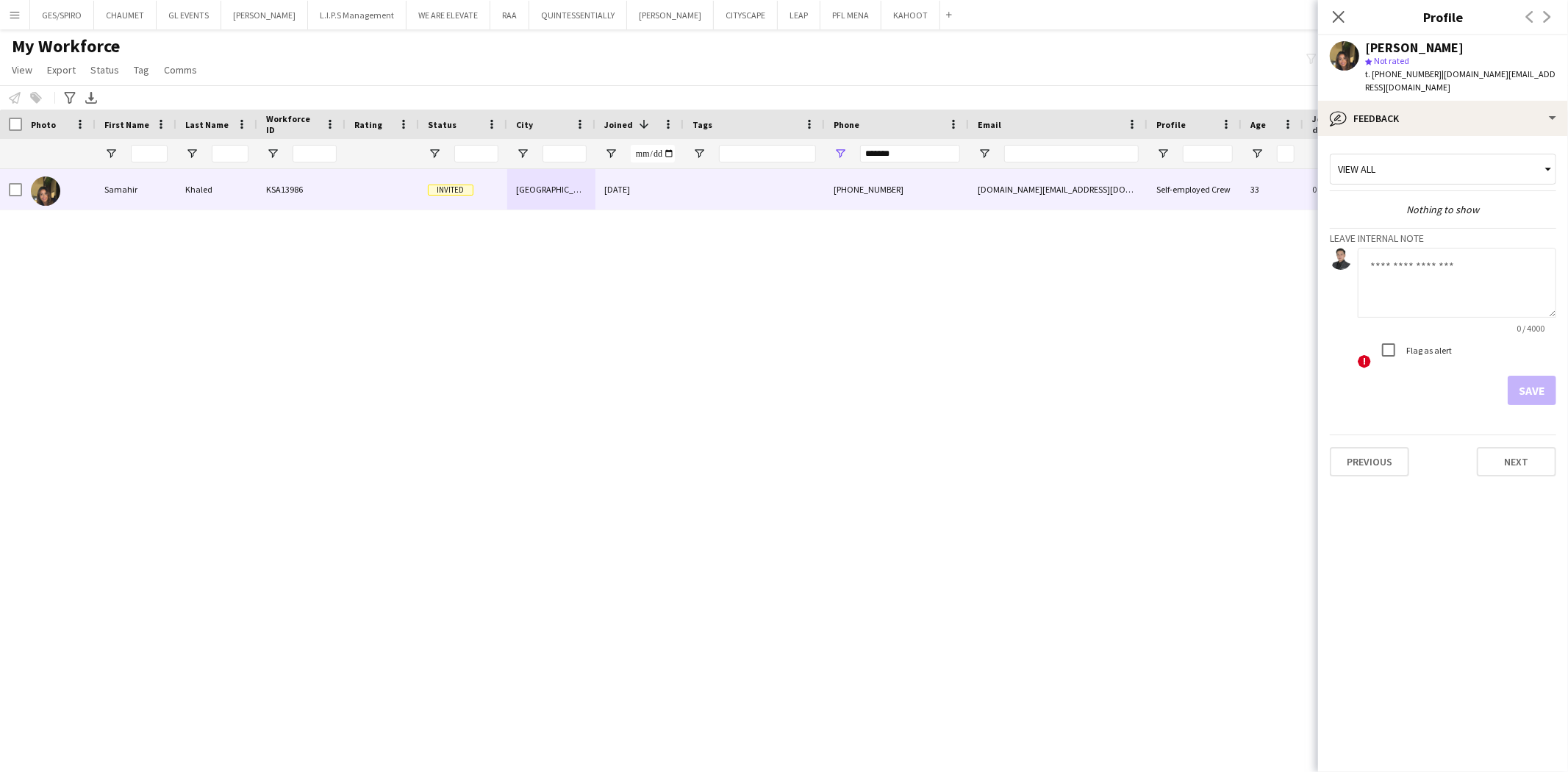
click at [1458, 281] on textarea at bounding box center [1458, 283] width 199 height 69
type textarea "**********"
click at [1545, 378] on button "Save" at bounding box center [1532, 390] width 48 height 29
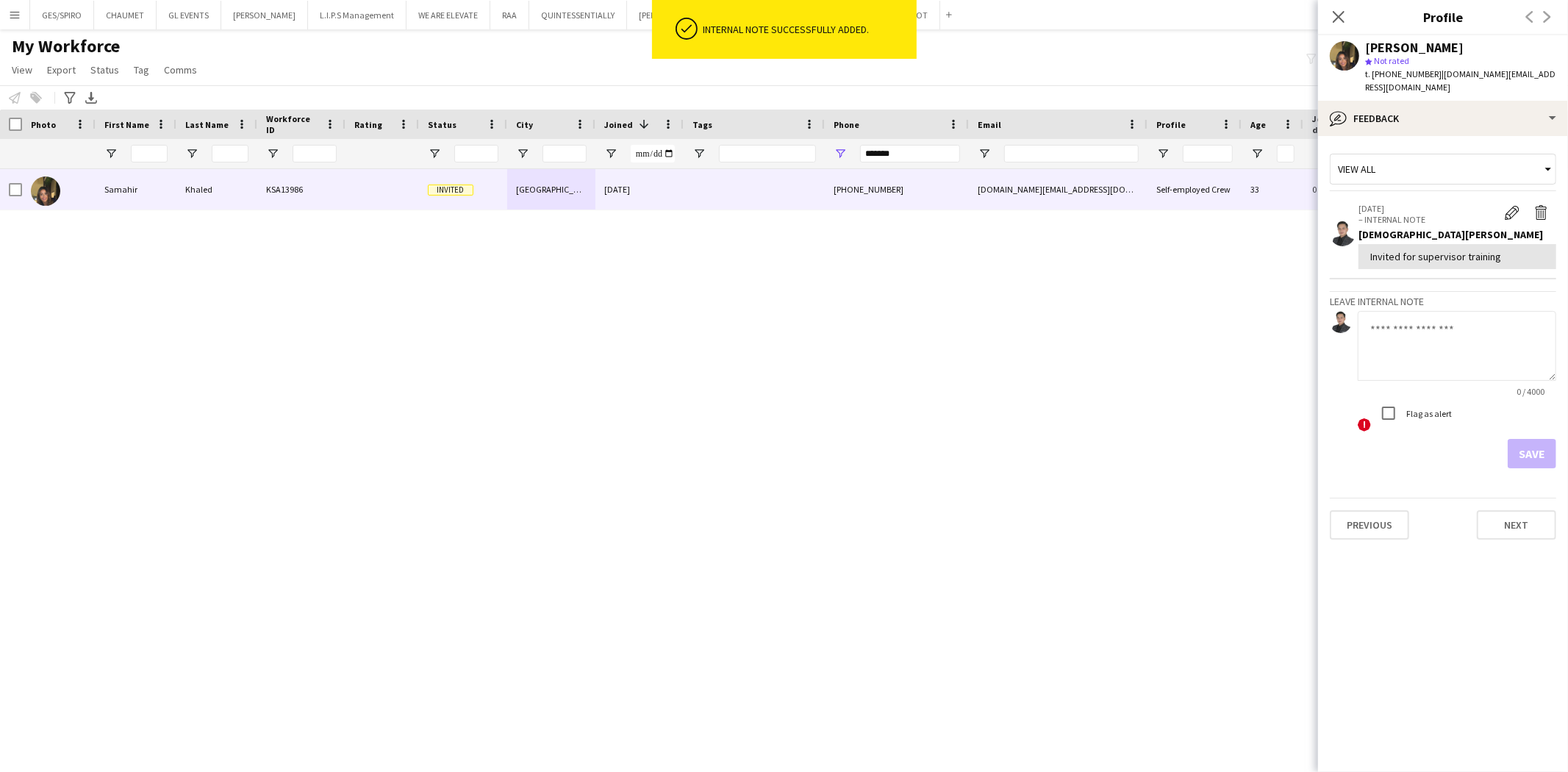
click at [1338, 26] on div "Close pop-in" at bounding box center [1338, 16] width 41 height 34
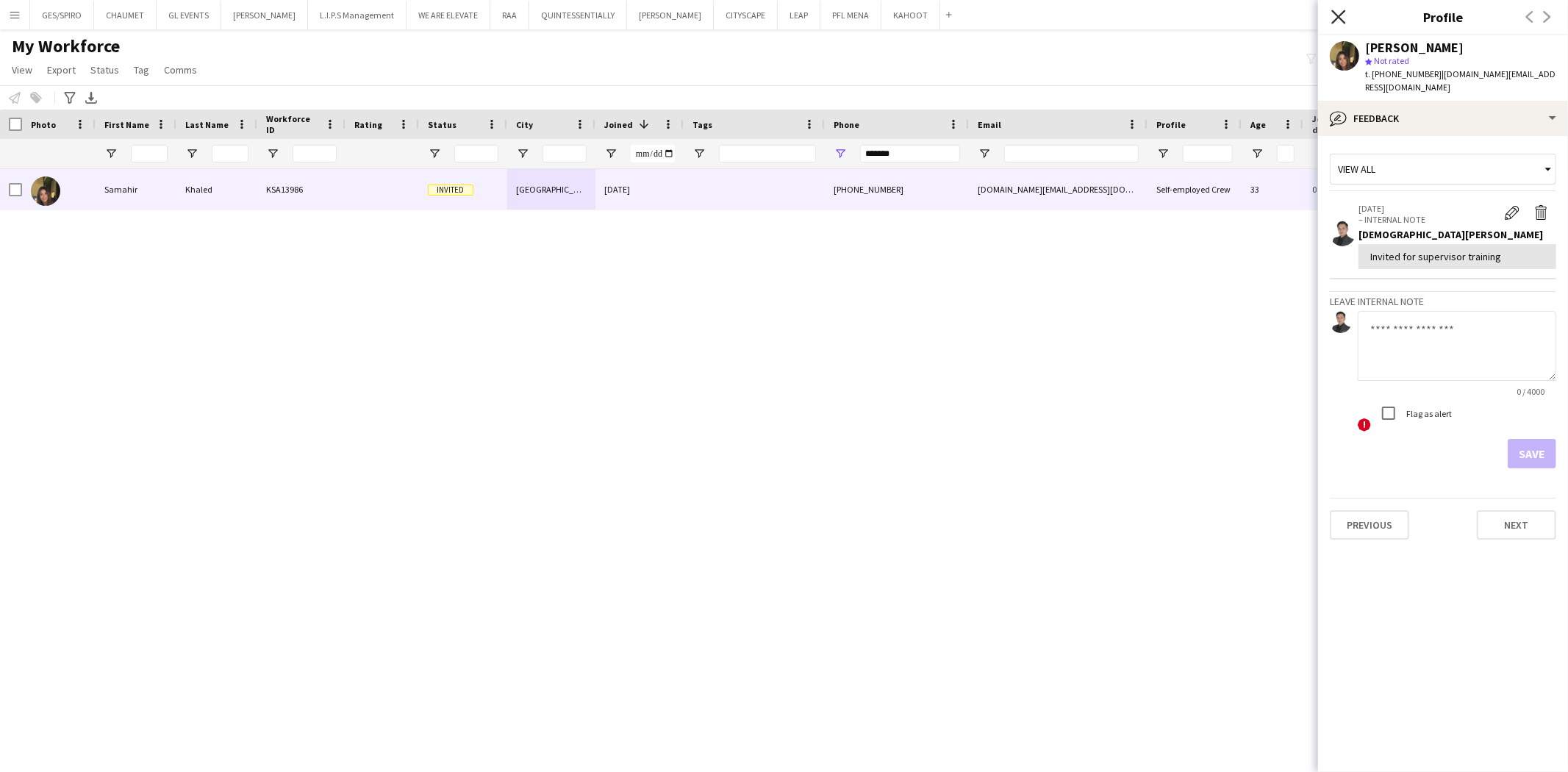
click at [1336, 20] on icon "Close pop-in" at bounding box center [1338, 16] width 14 height 14
